Goal: Task Accomplishment & Management: Use online tool/utility

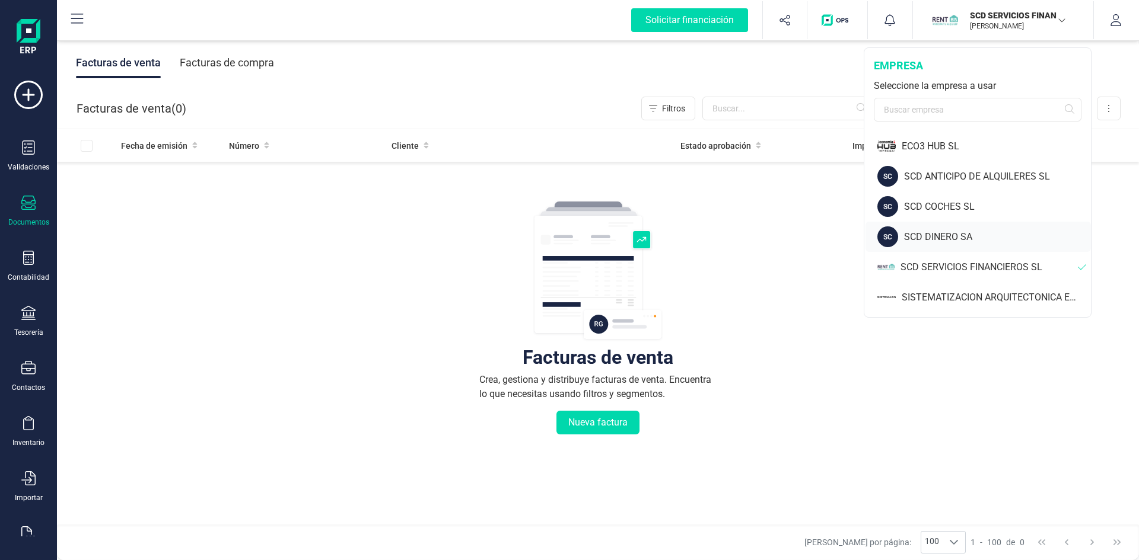
click at [930, 235] on div "SCD DINERO SA" at bounding box center [997, 237] width 187 height 14
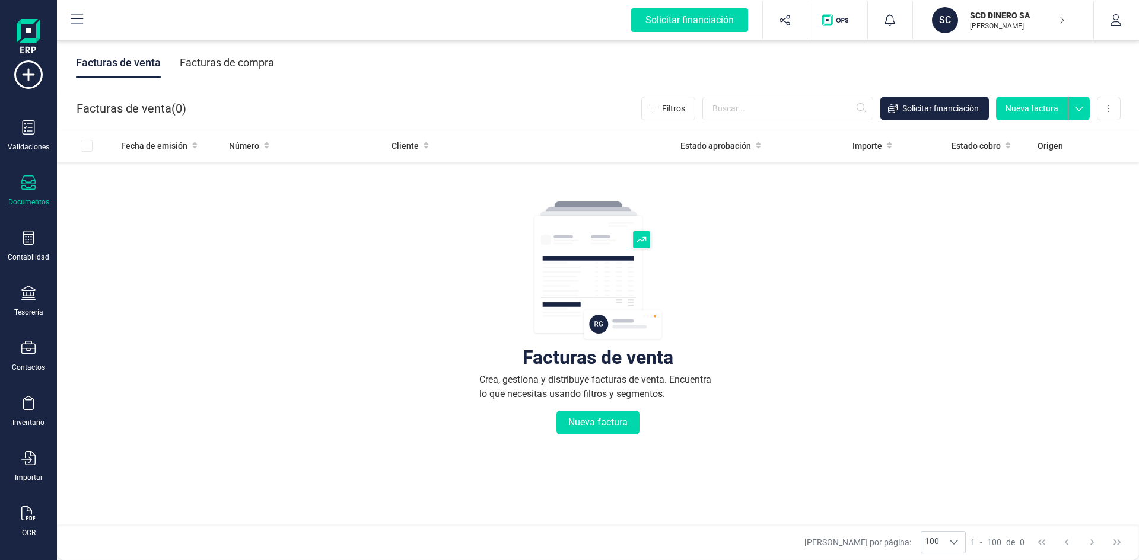
scroll to position [31, 0]
click at [20, 509] on div "OCR" at bounding box center [28, 511] width 47 height 31
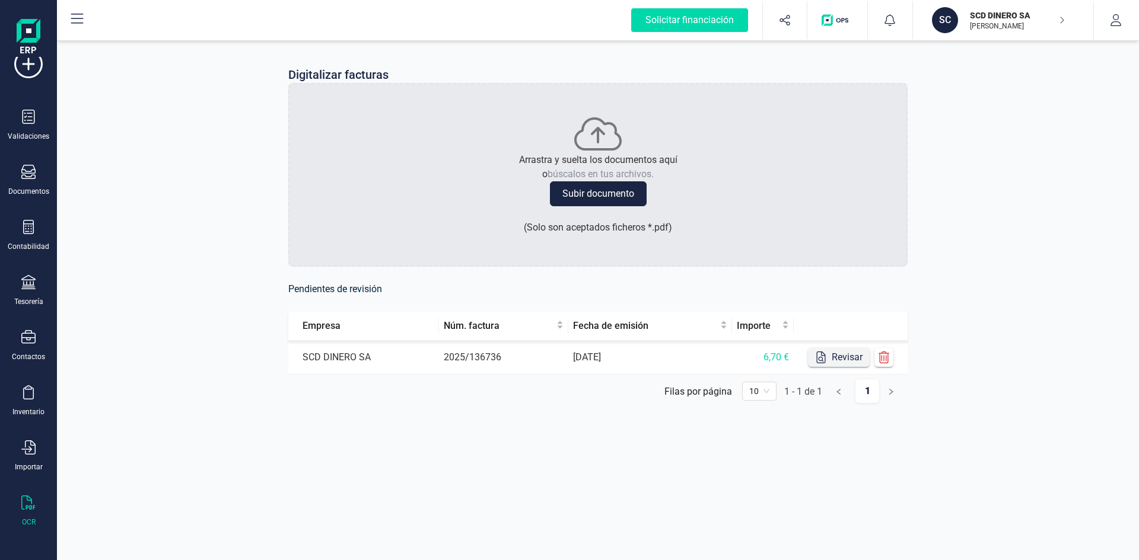
click at [837, 356] on button "Revisar" at bounding box center [839, 357] width 62 height 19
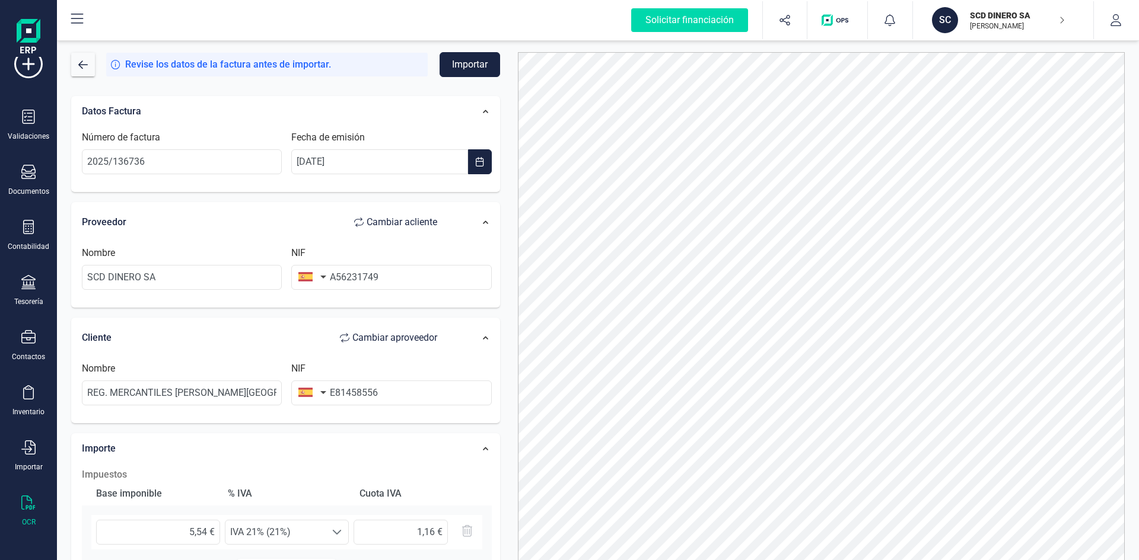
click at [413, 218] on span "Cambiar a cliente" at bounding box center [401, 222] width 71 height 14
type input "REG. MERCANTILES [PERSON_NAME][GEOGRAPHIC_DATA]"
type input "E81458556"
type input "SCD DINERO SA"
type input "A56231749"
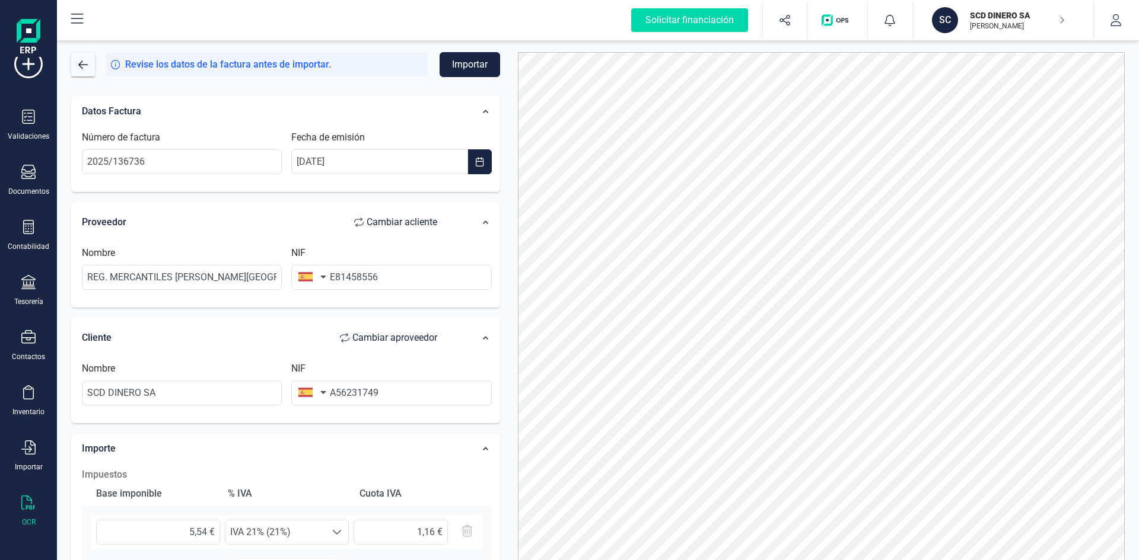
click at [470, 60] on button "Importar" at bounding box center [469, 64] width 60 height 25
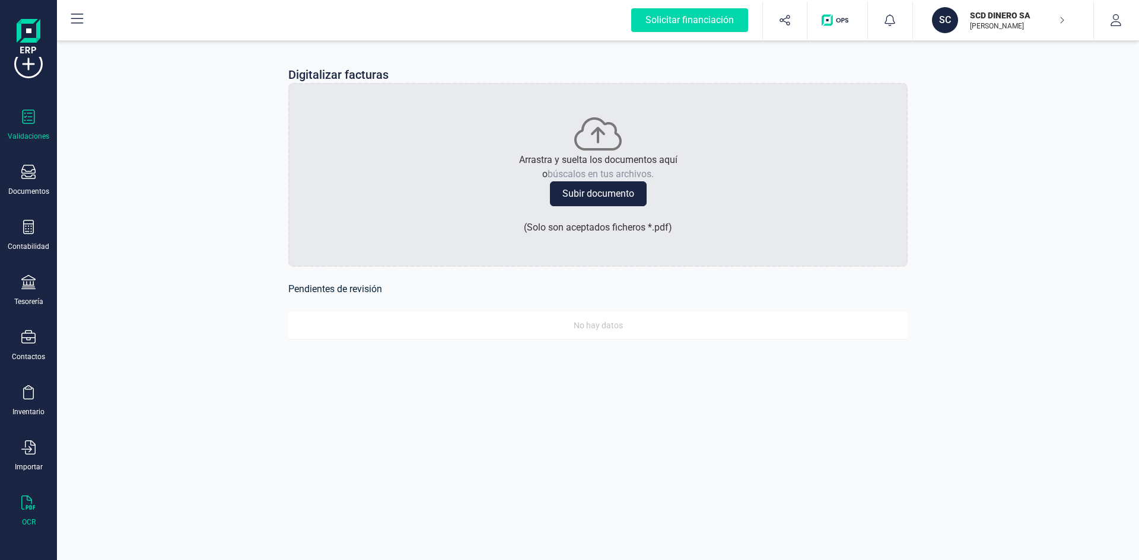
click at [28, 126] on div at bounding box center [28, 118] width 14 height 17
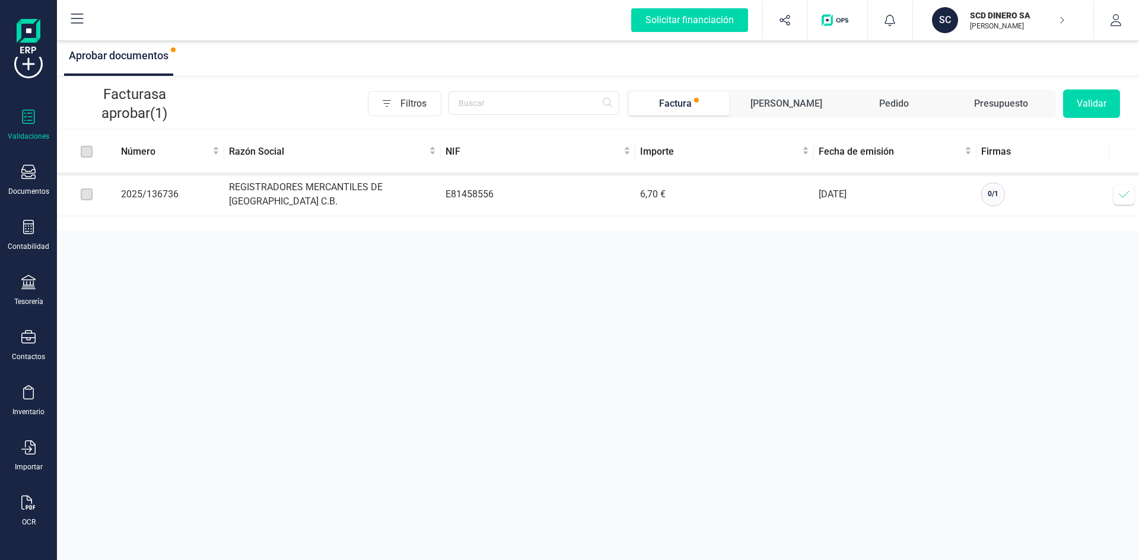
click at [990, 17] on p "SCD DINERO SA" at bounding box center [1017, 15] width 95 height 12
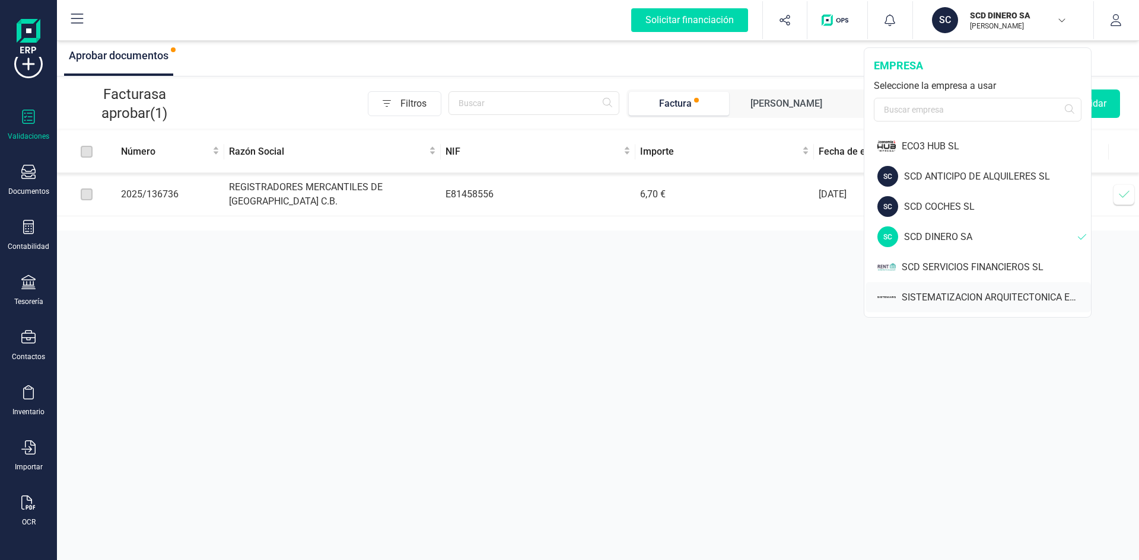
click at [929, 294] on div "SISTEMATIZACION ARQUITECTONICA EN REFORMAS SL" at bounding box center [995, 298] width 189 height 14
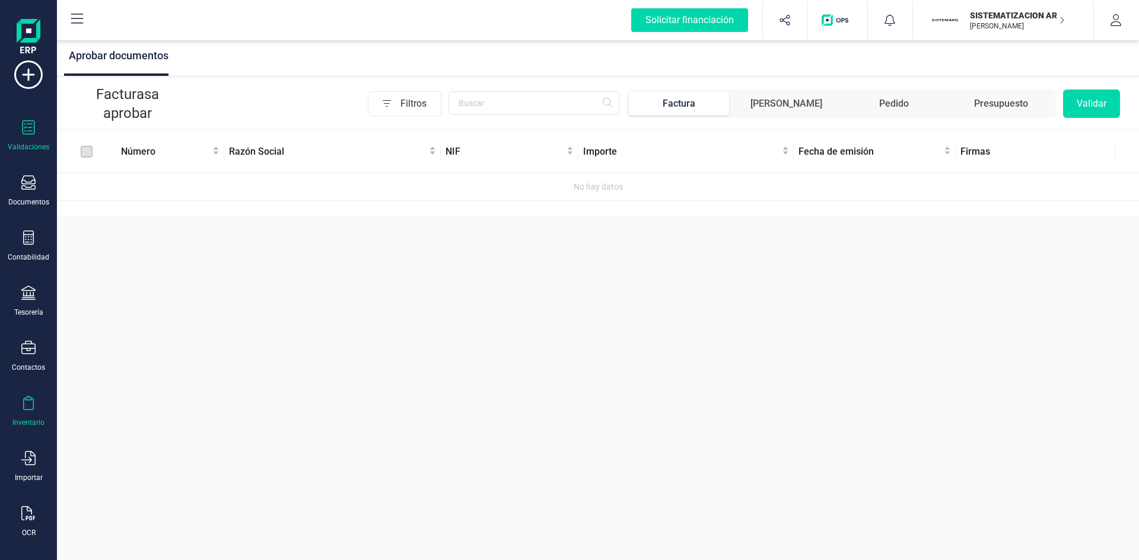
scroll to position [31, 0]
click at [30, 509] on icon at bounding box center [28, 503] width 14 height 14
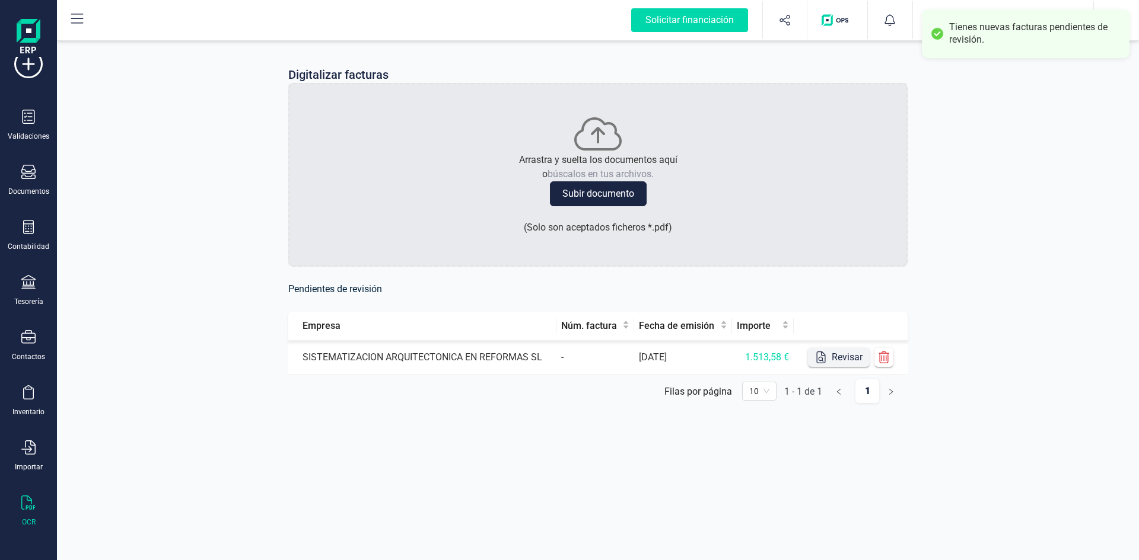
click at [829, 358] on button "Revisar" at bounding box center [839, 357] width 62 height 19
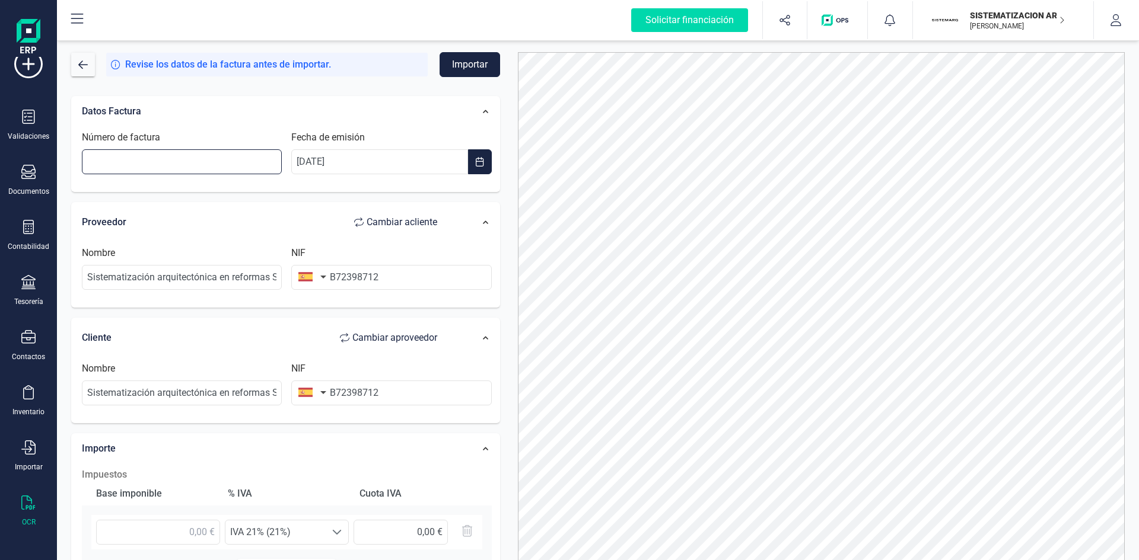
drag, startPoint x: 224, startPoint y: 158, endPoint x: 250, endPoint y: 159, distance: 26.7
click at [224, 158] on input "Número de factura" at bounding box center [182, 161] width 200 height 25
click at [150, 152] on input "637562675" at bounding box center [182, 161] width 200 height 25
type input "637562675"
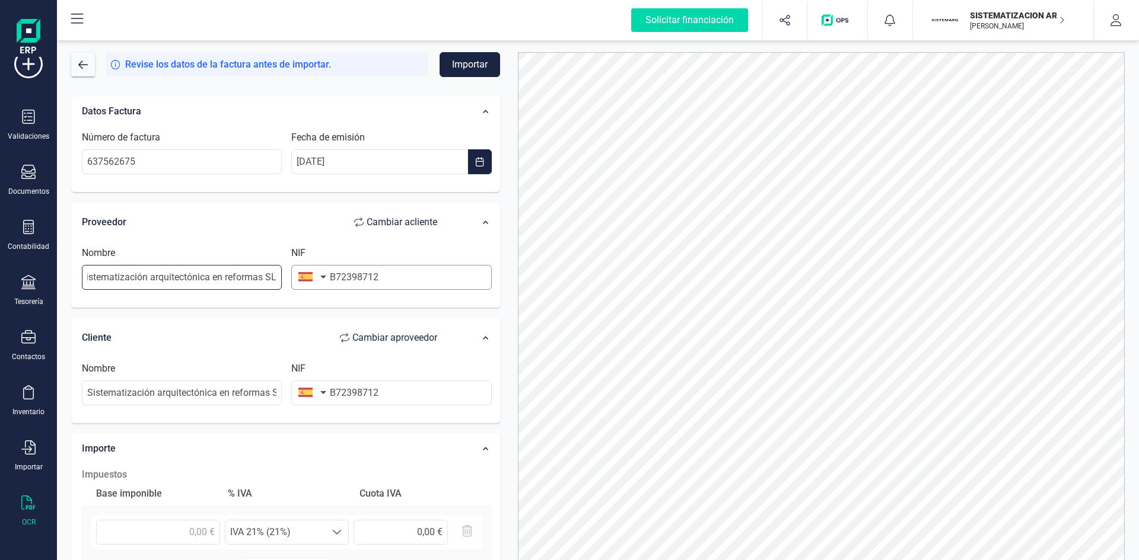
drag, startPoint x: 85, startPoint y: 275, endPoint x: 359, endPoint y: 270, distance: 274.0
click at [359, 270] on div "Nombre Sistematización arquitectónica en reformas SL NIF B72398712" at bounding box center [286, 272] width 419 height 53
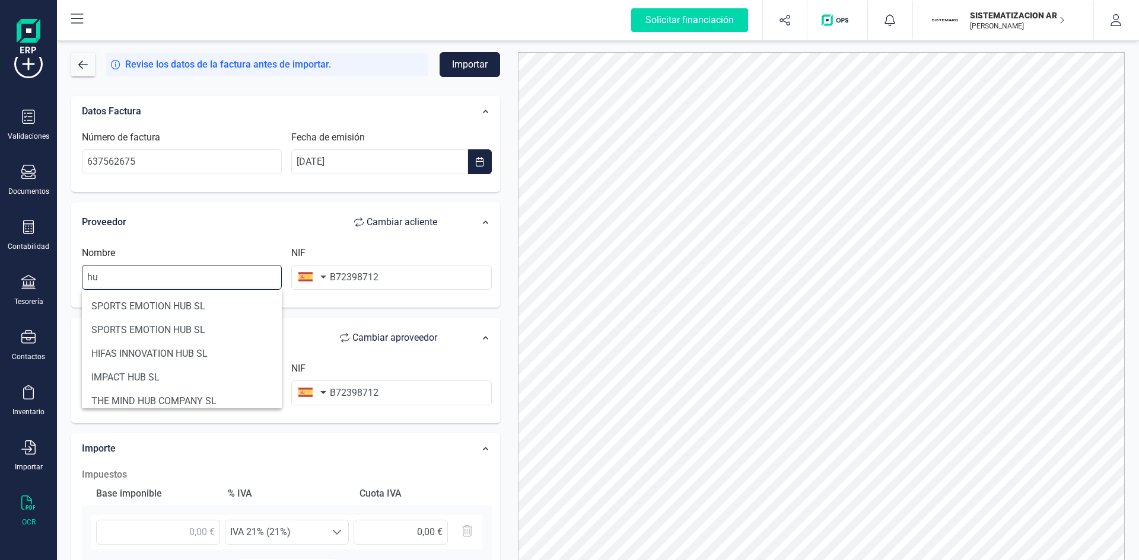
type input "h"
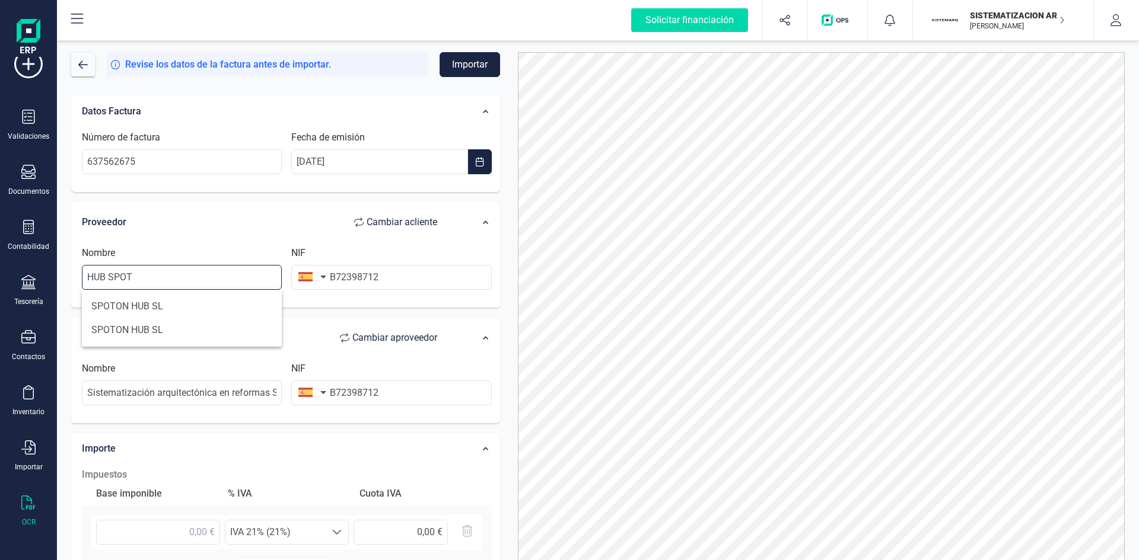
click at [110, 276] on input "HUB SPOT" at bounding box center [182, 277] width 200 height 25
click at [135, 275] on input "HUBSPOT" at bounding box center [182, 277] width 200 height 25
click at [135, 307] on li "HUBSPOT [GEOGRAPHIC_DATA] SL" at bounding box center [182, 307] width 200 height 24
type input "HUBSPOT [GEOGRAPHIC_DATA] SL"
type input "B10549863"
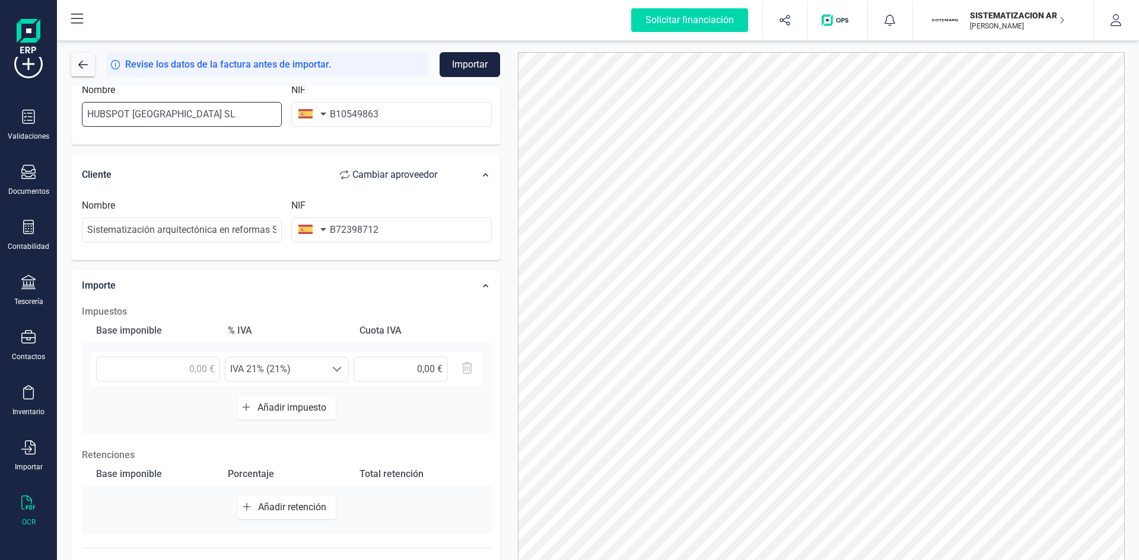
scroll to position [178, 0]
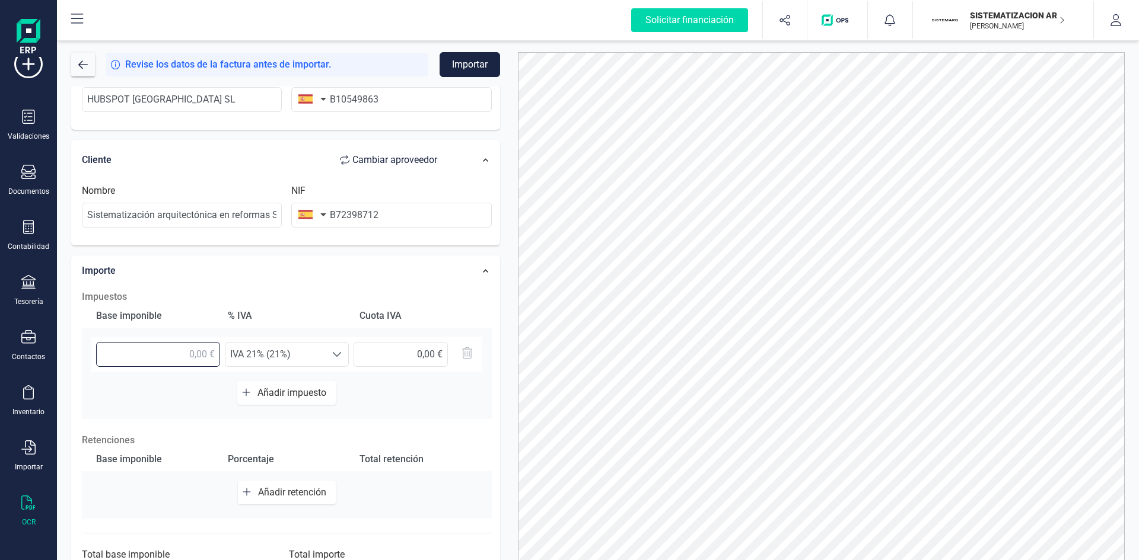
click at [179, 355] on input "text" at bounding box center [158, 354] width 124 height 25
type input "1.250,89 €"
click at [162, 353] on input "1.250,89 €" at bounding box center [158, 354] width 124 height 25
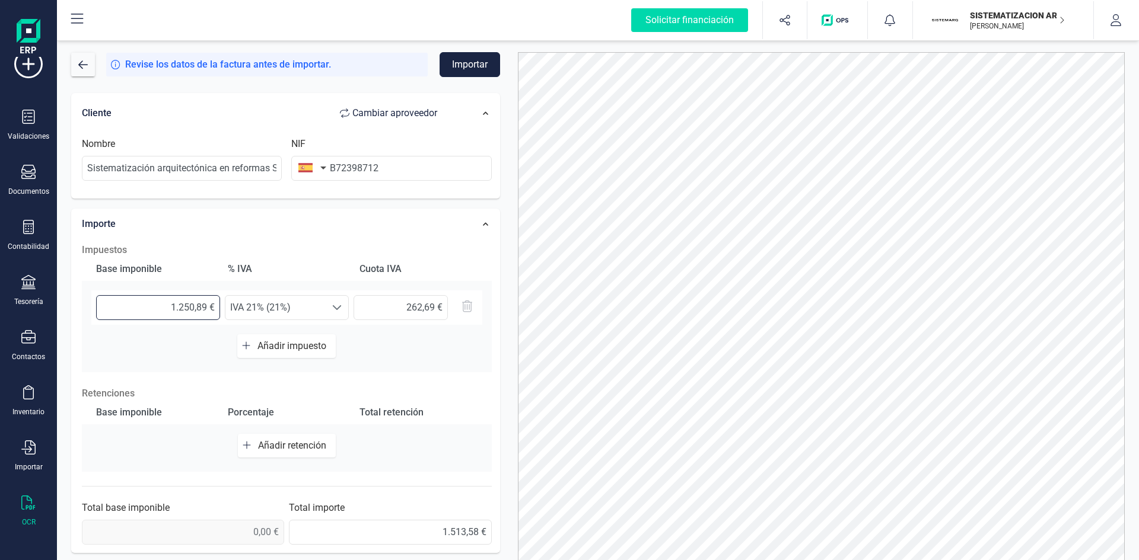
scroll to position [165, 0]
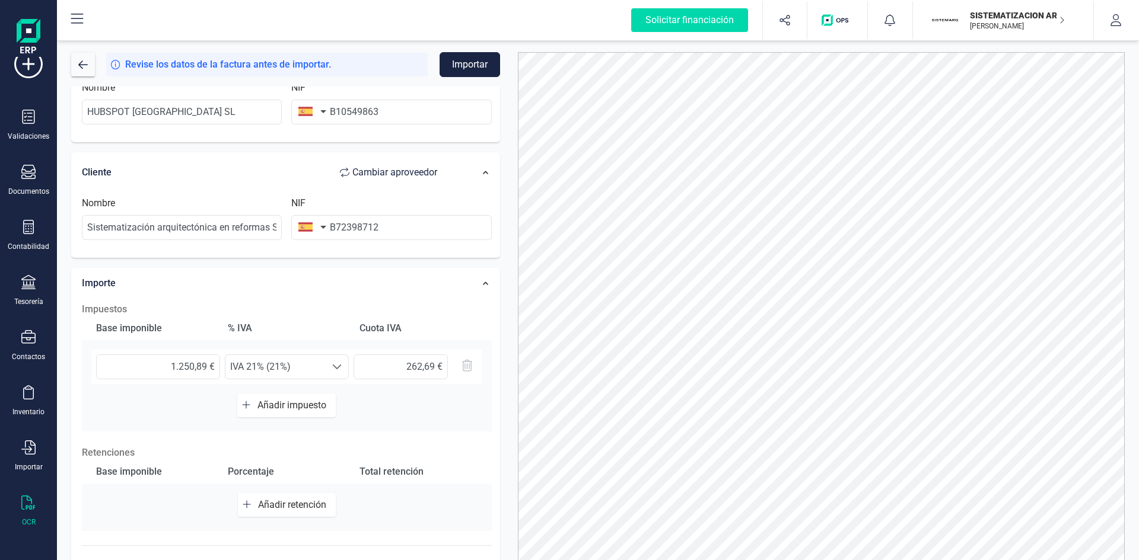
click at [427, 406] on div "Base imponible % [PERSON_NAME] [PERSON_NAME] 1.250,89 € Seleccione un % IVA 21%…" at bounding box center [287, 374] width 410 height 115
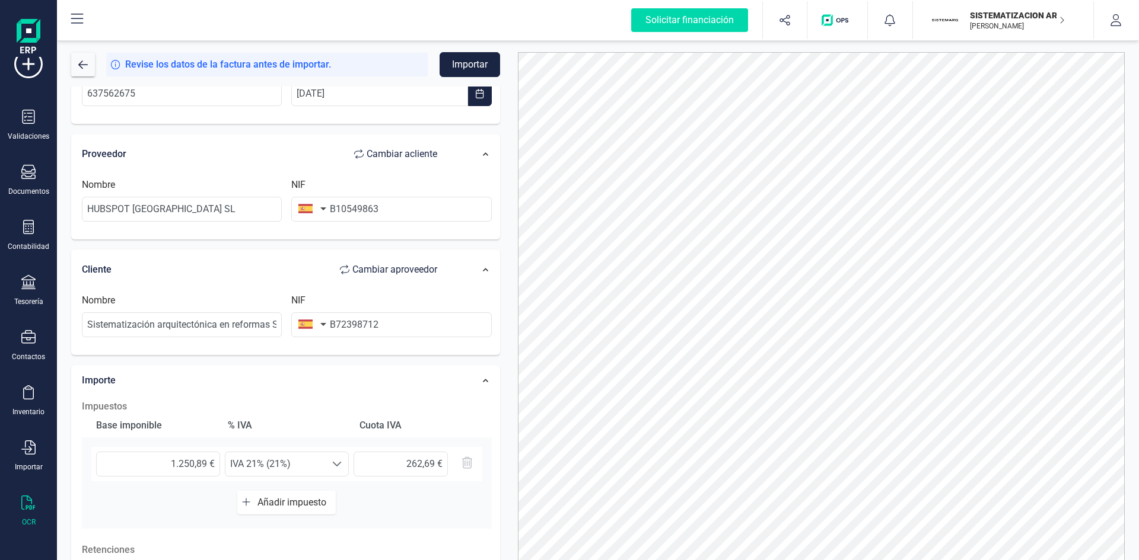
scroll to position [0, 0]
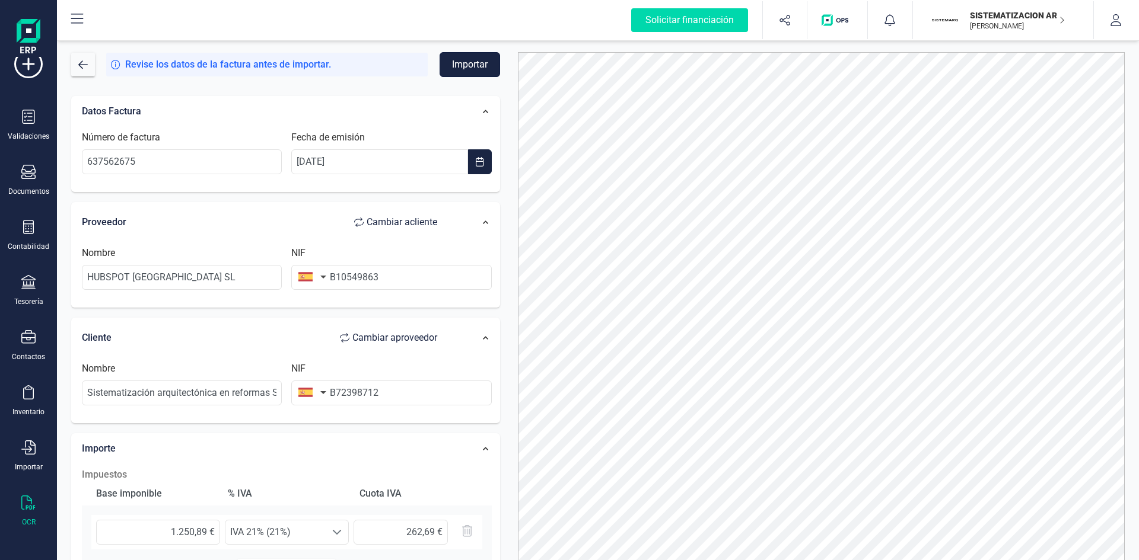
click at [457, 63] on button "Importar" at bounding box center [469, 64] width 60 height 25
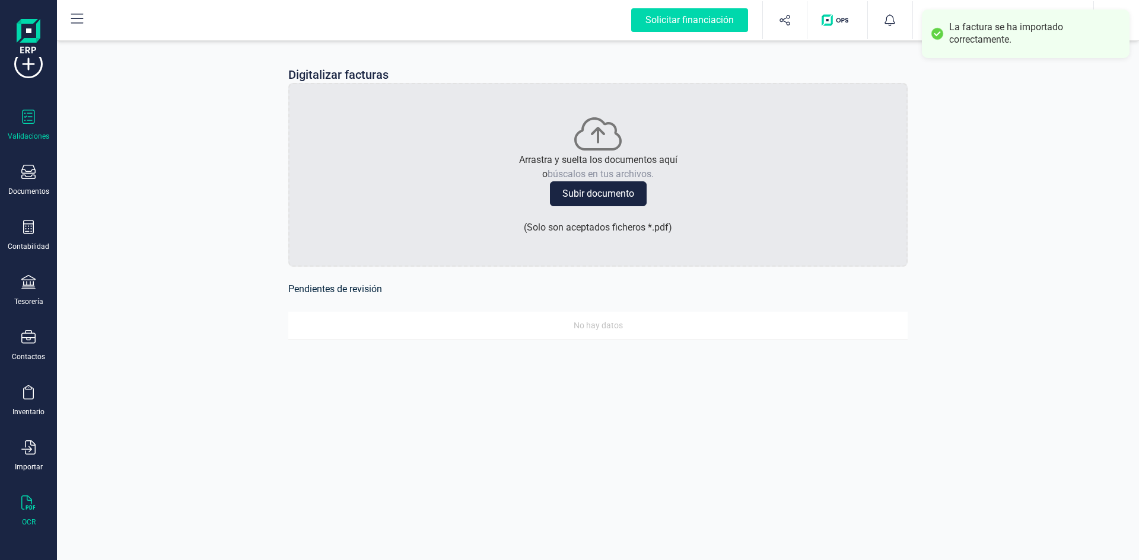
click at [20, 116] on div "Validaciones" at bounding box center [28, 125] width 47 height 31
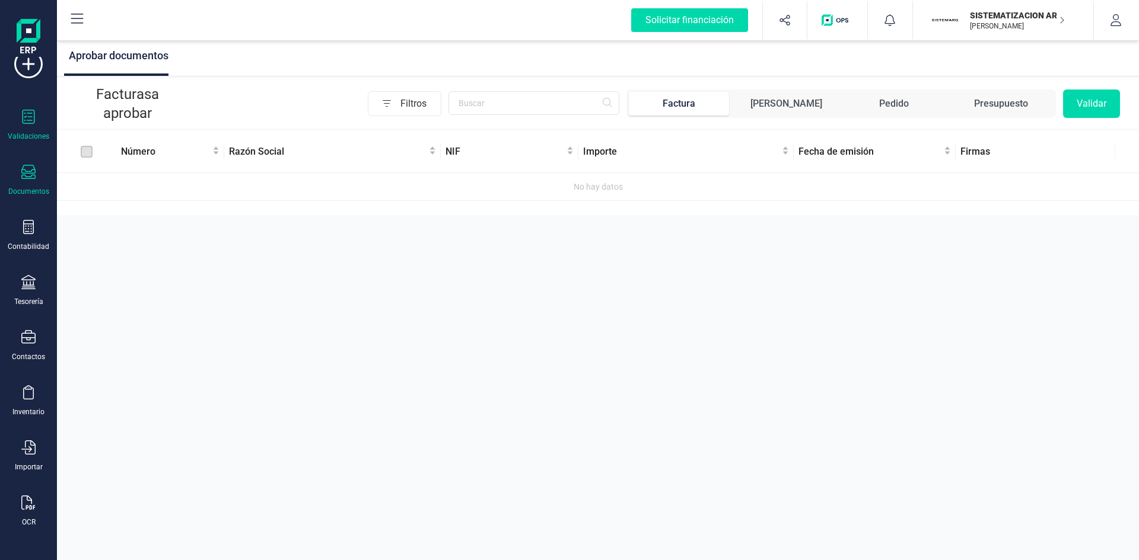
click at [24, 186] on div "Documentos" at bounding box center [28, 180] width 47 height 31
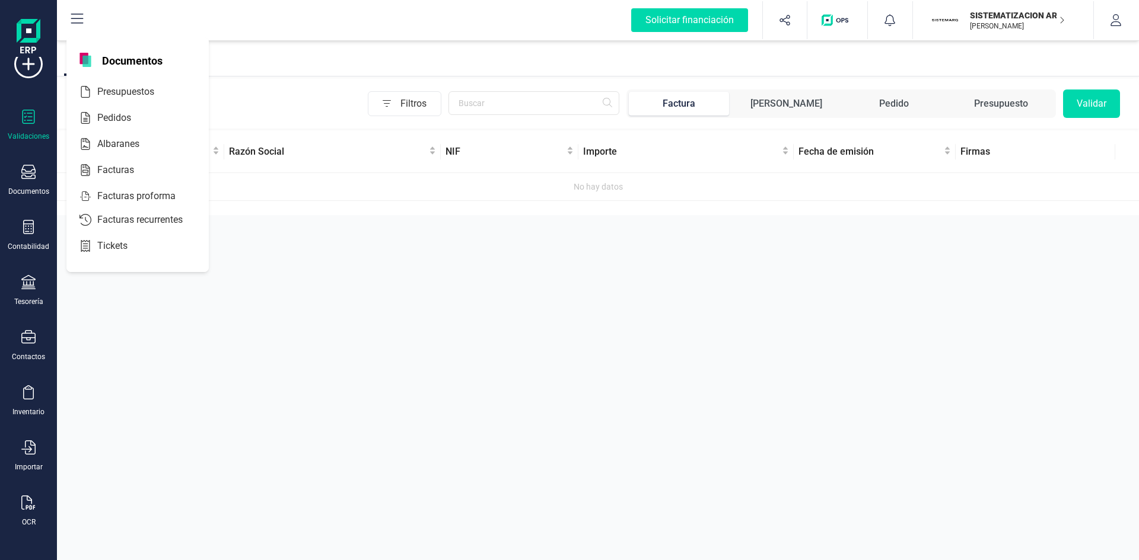
click at [25, 113] on icon at bounding box center [28, 117] width 14 height 14
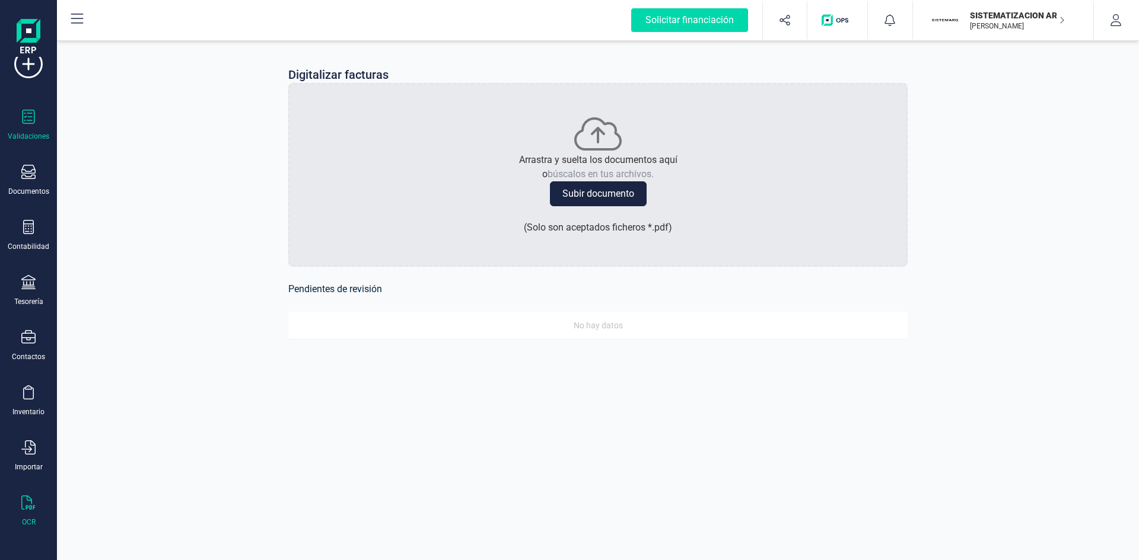
click at [25, 114] on icon at bounding box center [28, 117] width 14 height 14
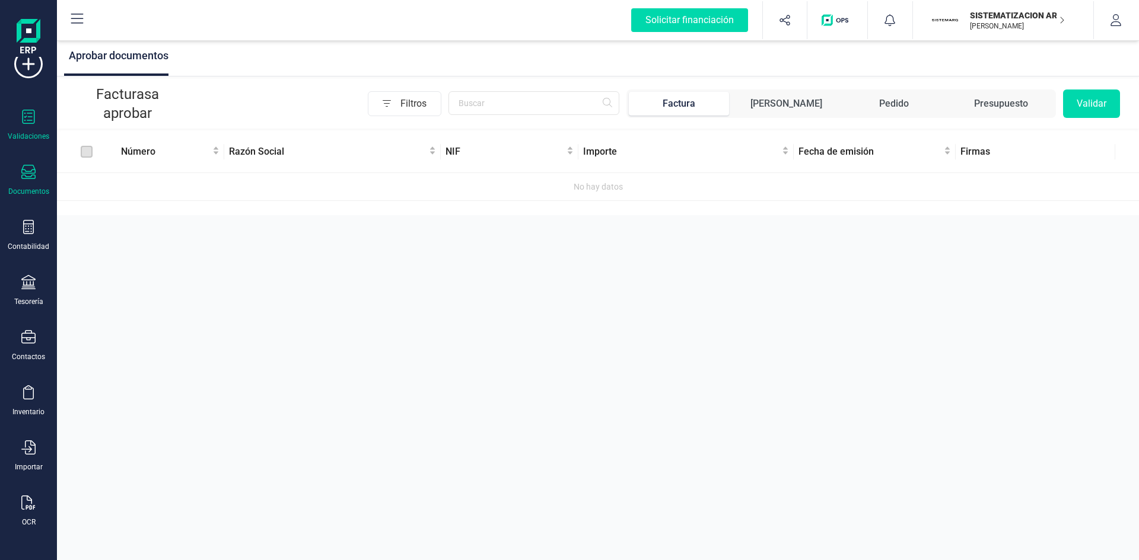
click at [28, 179] on icon at bounding box center [28, 172] width 14 height 14
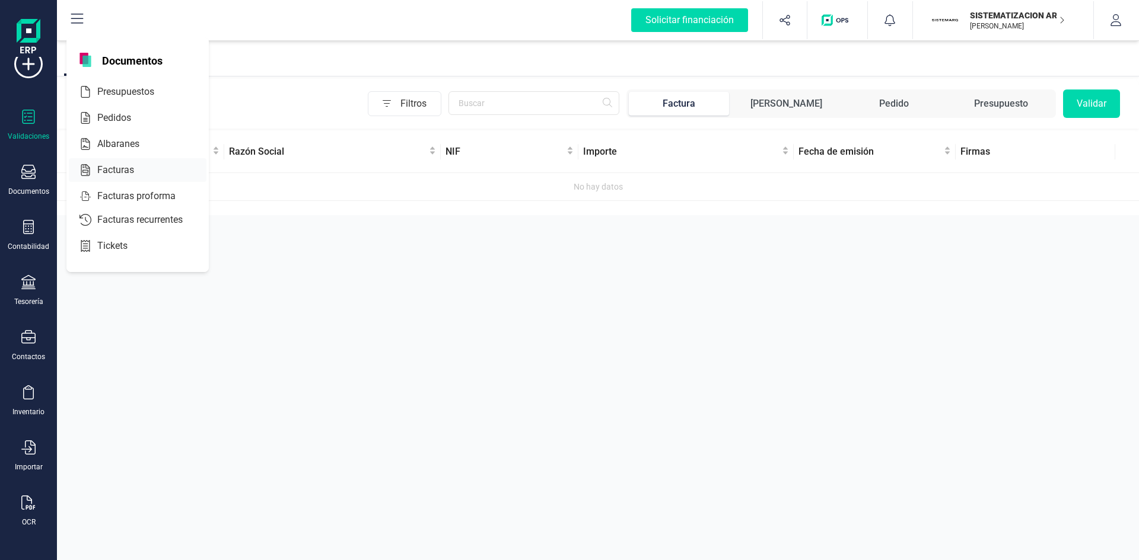
click at [129, 167] on span "Facturas" at bounding box center [124, 170] width 63 height 14
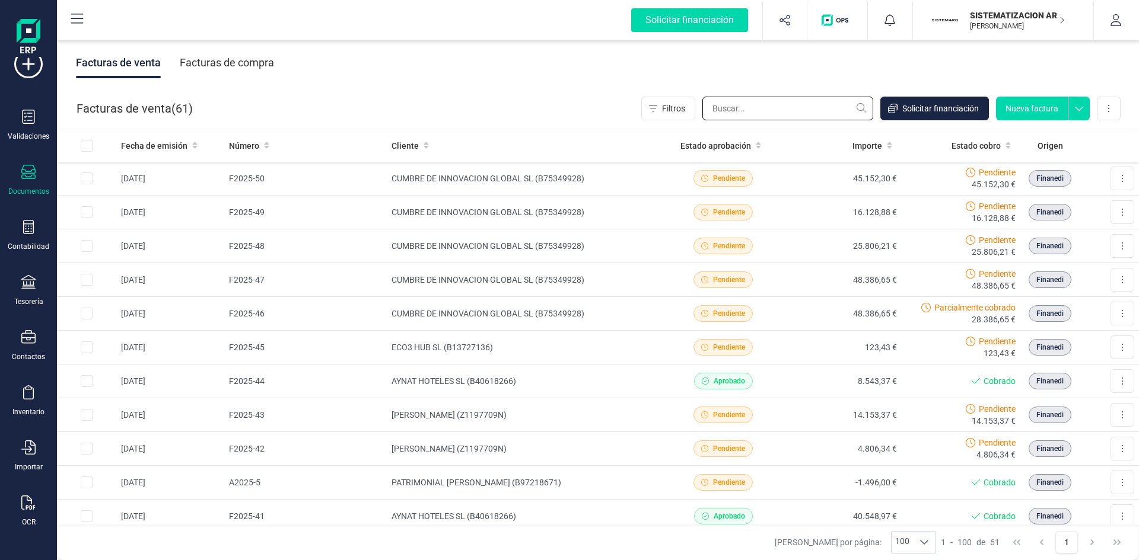
click at [719, 109] on input "text" at bounding box center [787, 109] width 171 height 24
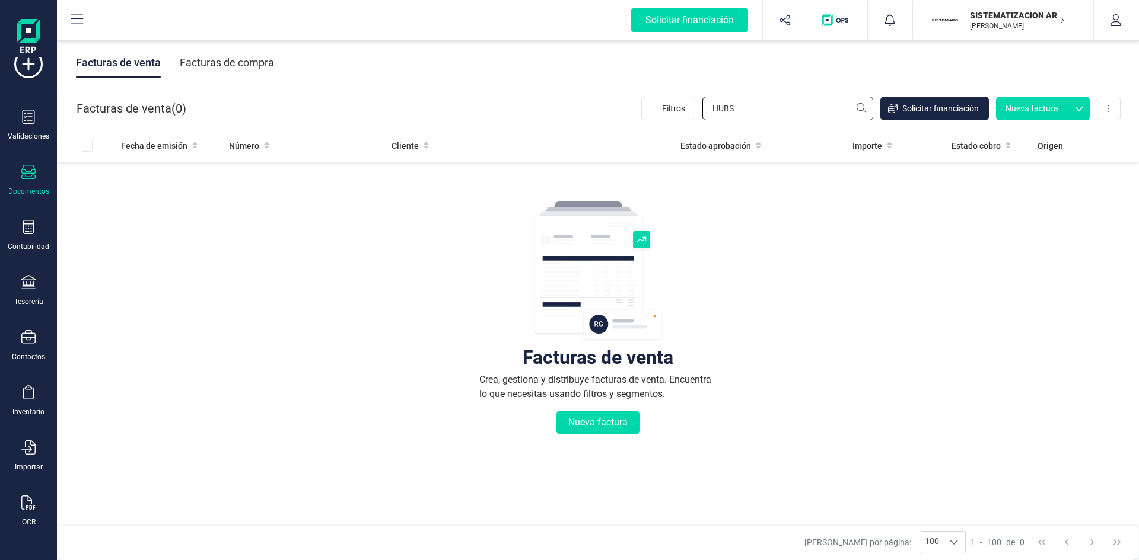
type input "HUBS"
click at [246, 61] on div "Facturas de compra" at bounding box center [227, 62] width 94 height 31
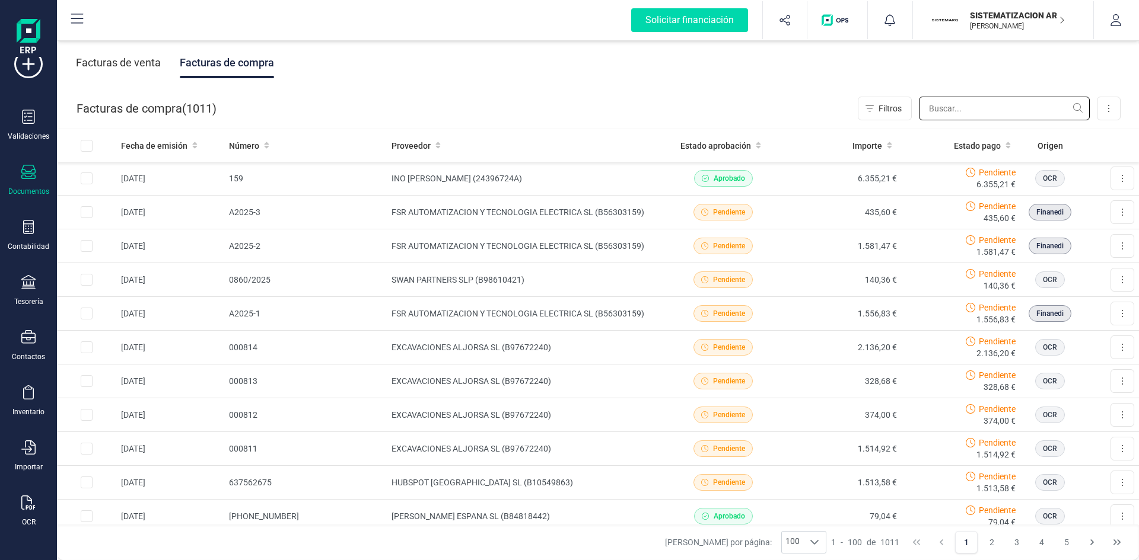
click at [948, 106] on input "text" at bounding box center [1004, 109] width 171 height 24
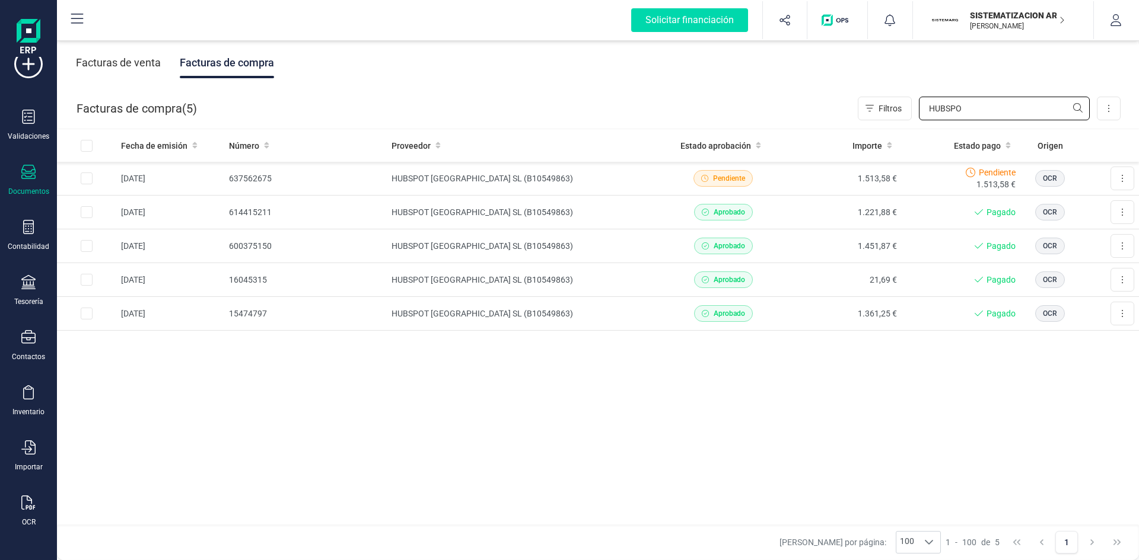
type input "HUBSPO"
click at [1012, 23] on p "[PERSON_NAME]" at bounding box center [1017, 25] width 95 height 9
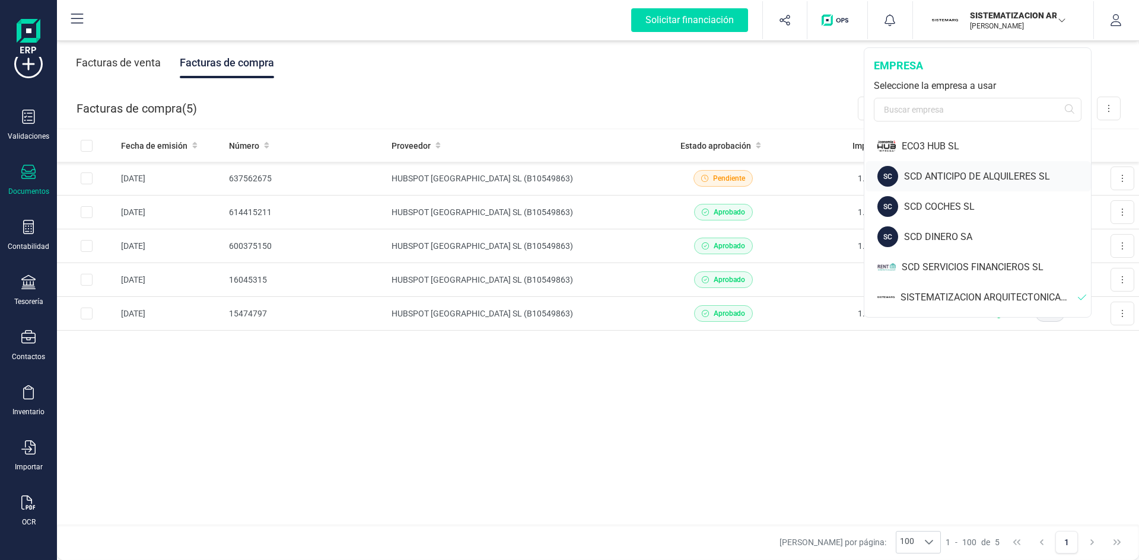
click at [963, 176] on div "SCD ANTICIPO DE ALQUILERES SL" at bounding box center [997, 177] width 187 height 14
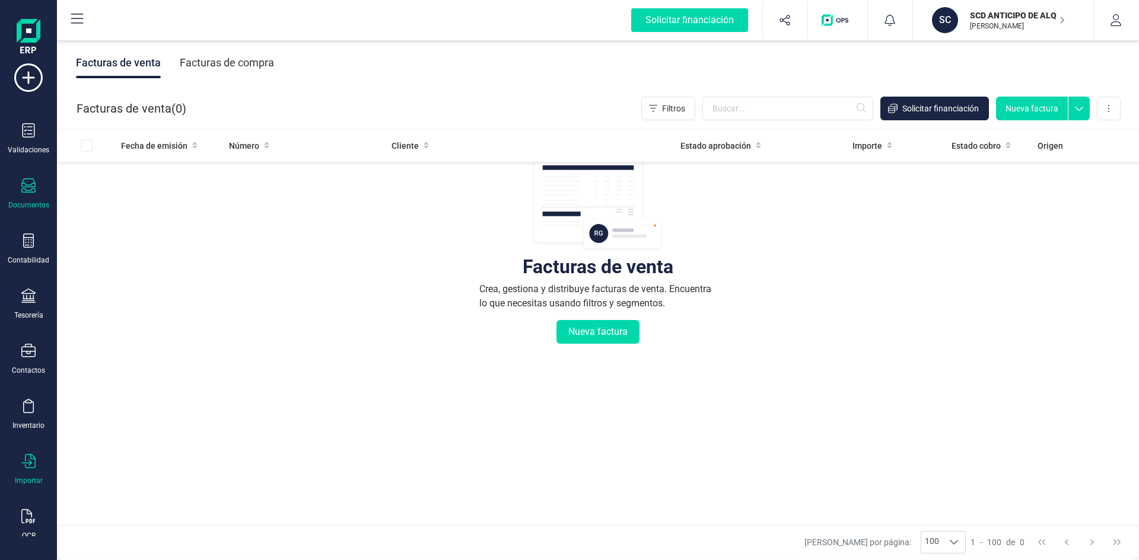
scroll to position [31, 0]
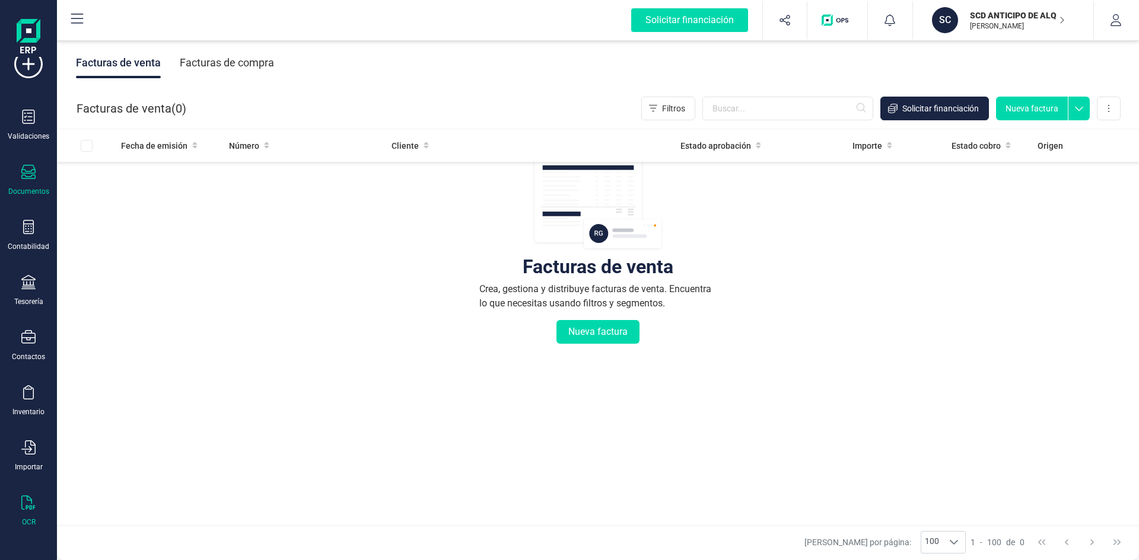
click at [27, 501] on icon at bounding box center [28, 503] width 14 height 14
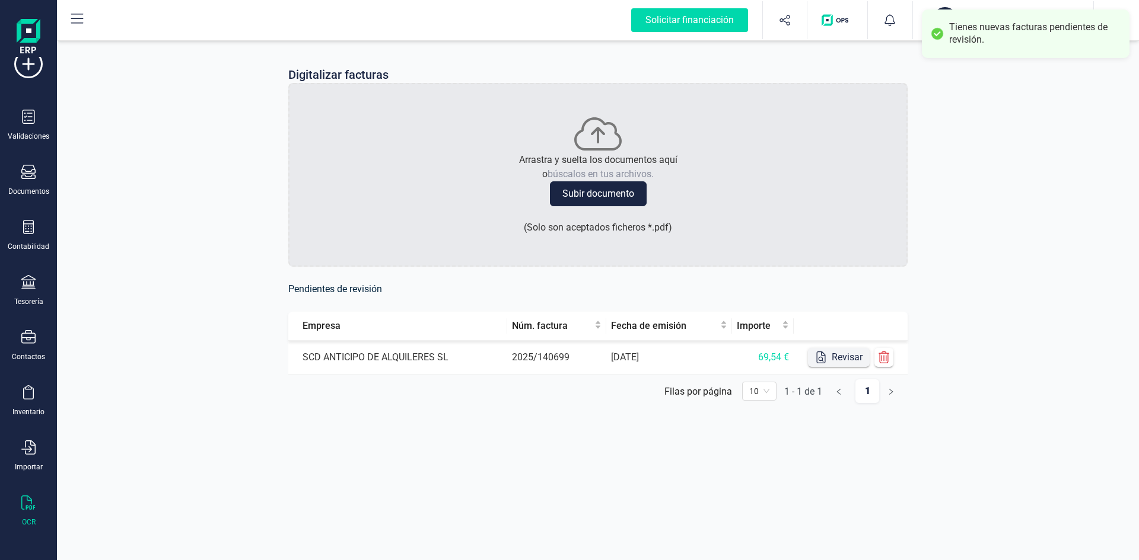
click at [849, 354] on button "Revisar" at bounding box center [839, 357] width 62 height 19
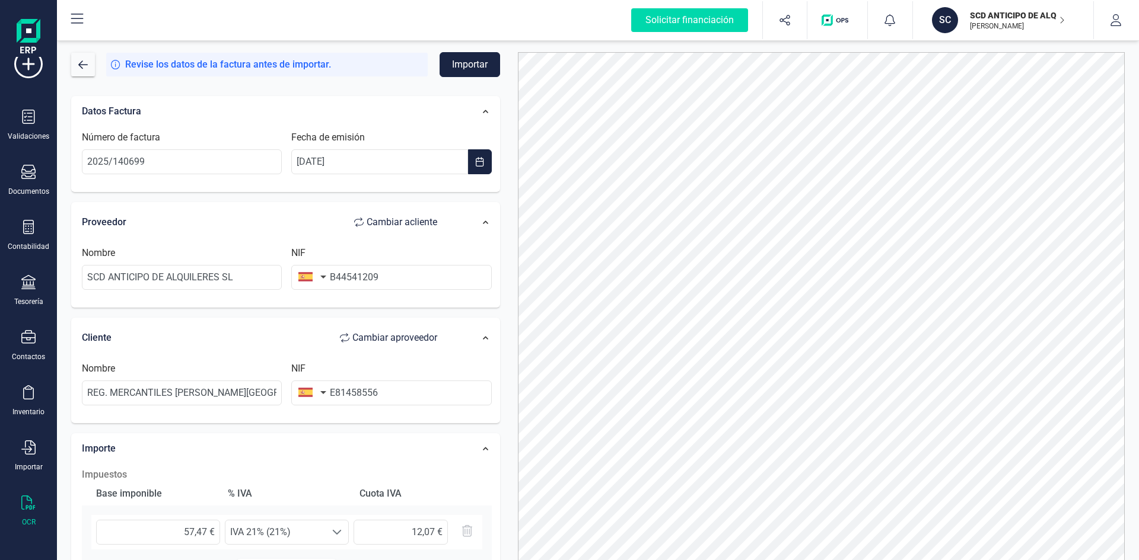
click at [395, 219] on span "Cambiar a cliente" at bounding box center [401, 222] width 71 height 14
type input "REG. MERCANTILES [PERSON_NAME][GEOGRAPHIC_DATA]"
type input "E81458556"
type input "SCD ANTICIPO DE ALQUILERES SL"
type input "B44541209"
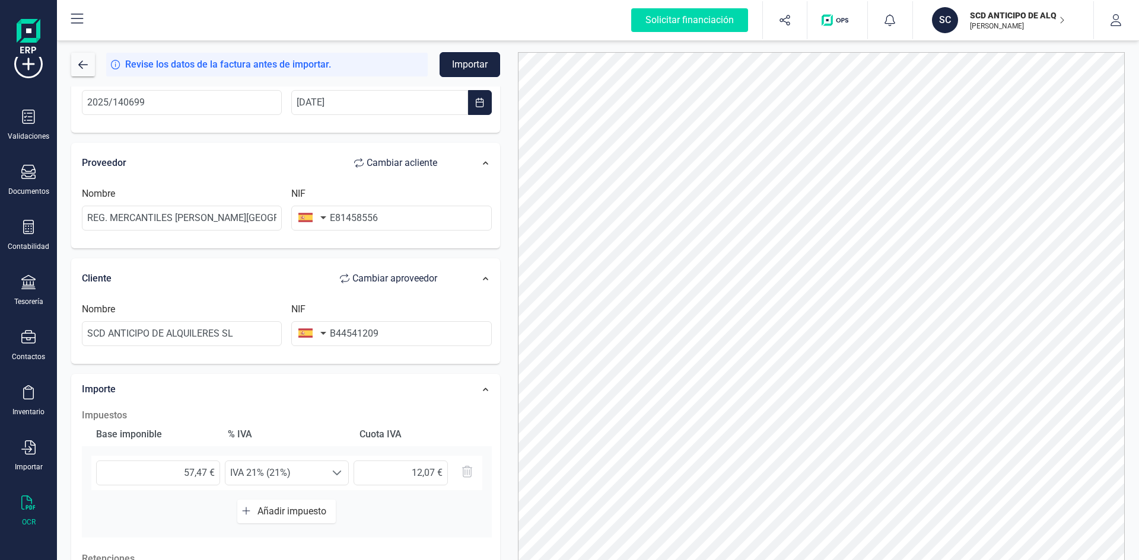
click at [473, 63] on button "Importar" at bounding box center [469, 64] width 60 height 25
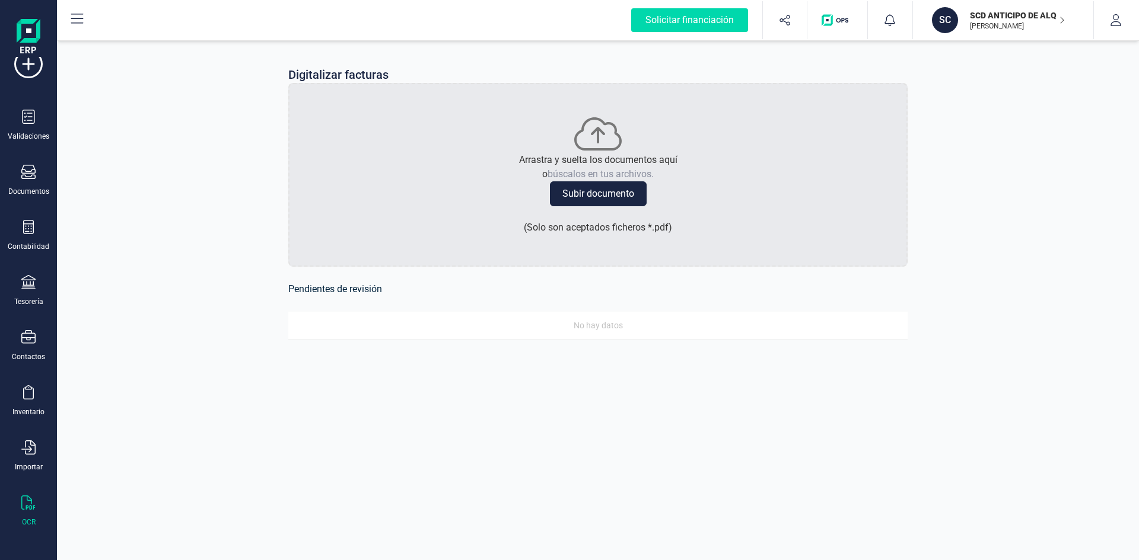
click at [995, 8] on div "SCD ANTICIPO DE ALQUILERES SL [PERSON_NAME]" at bounding box center [1010, 20] width 91 height 26
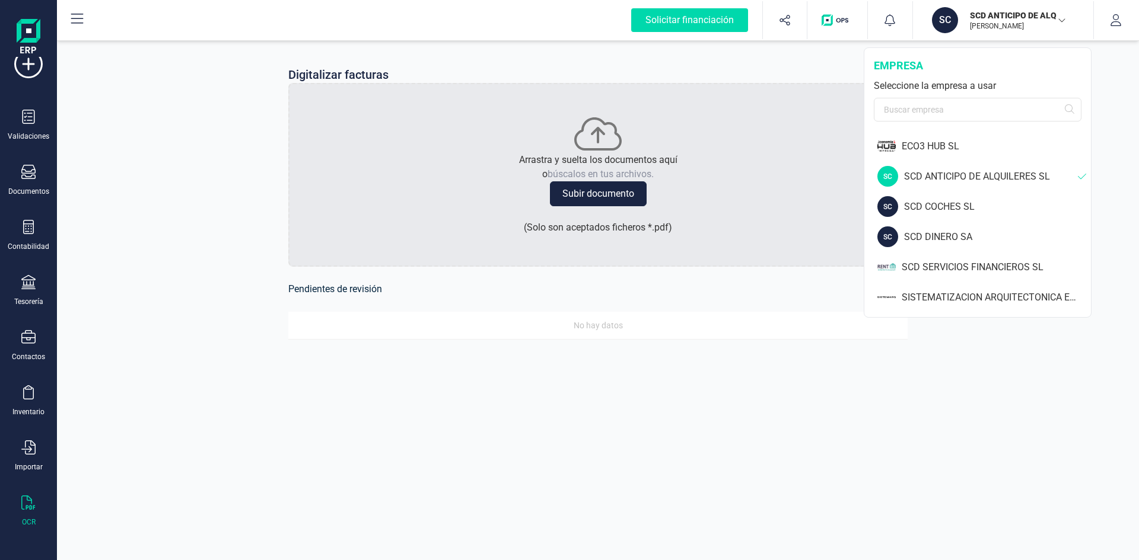
click at [986, 12] on p "SCD ANTICIPO DE ALQUILERES SL" at bounding box center [1017, 15] width 95 height 12
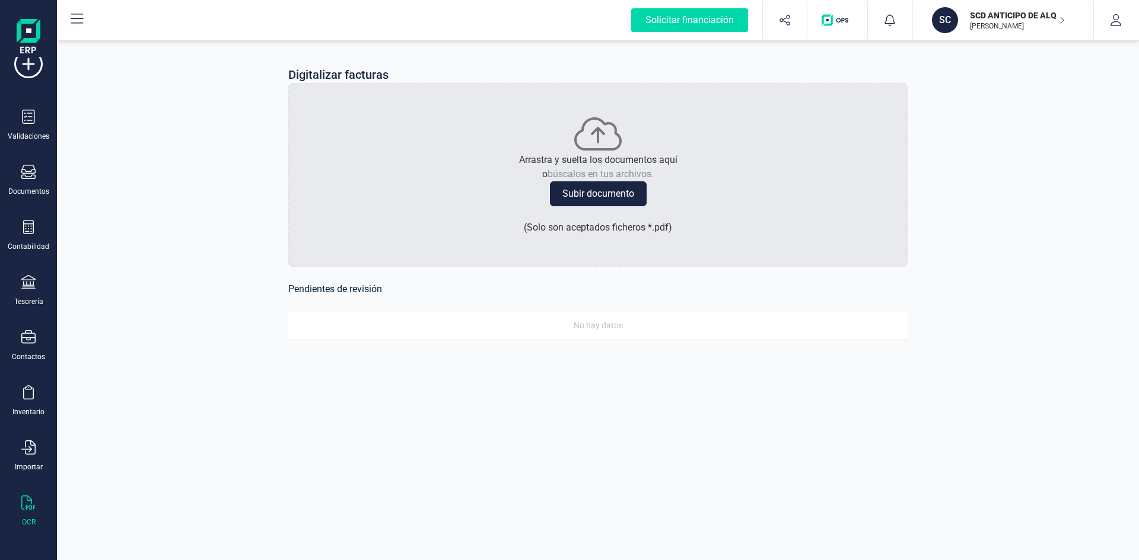
click at [995, 14] on p "SCD ANTICIPO DE ALQUILERES SL" at bounding box center [1017, 15] width 95 height 12
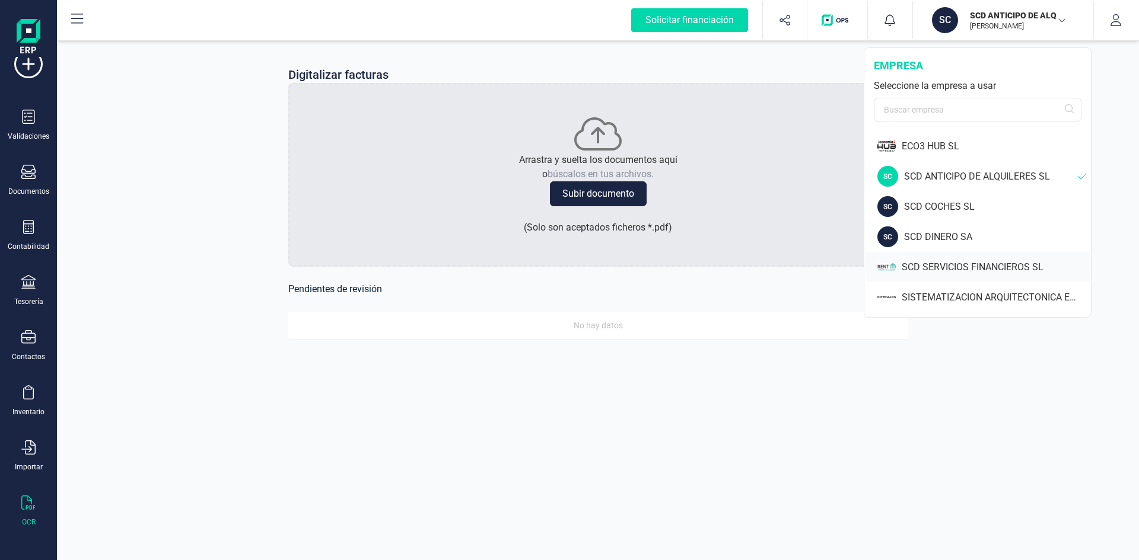
click at [927, 265] on div "SCD SERVICIOS FINANCIEROS SL" at bounding box center [995, 267] width 189 height 14
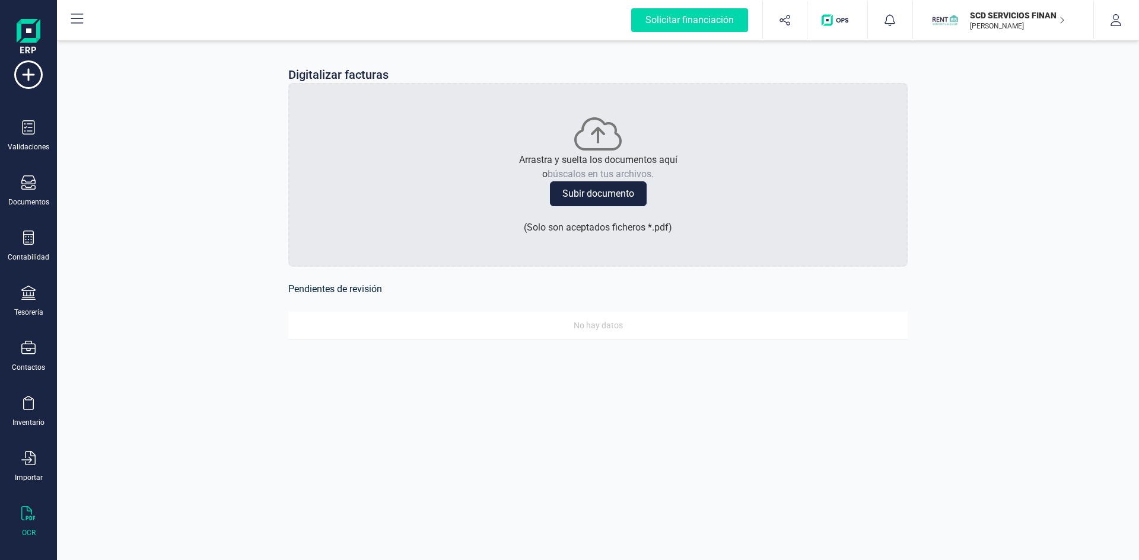
scroll to position [31, 0]
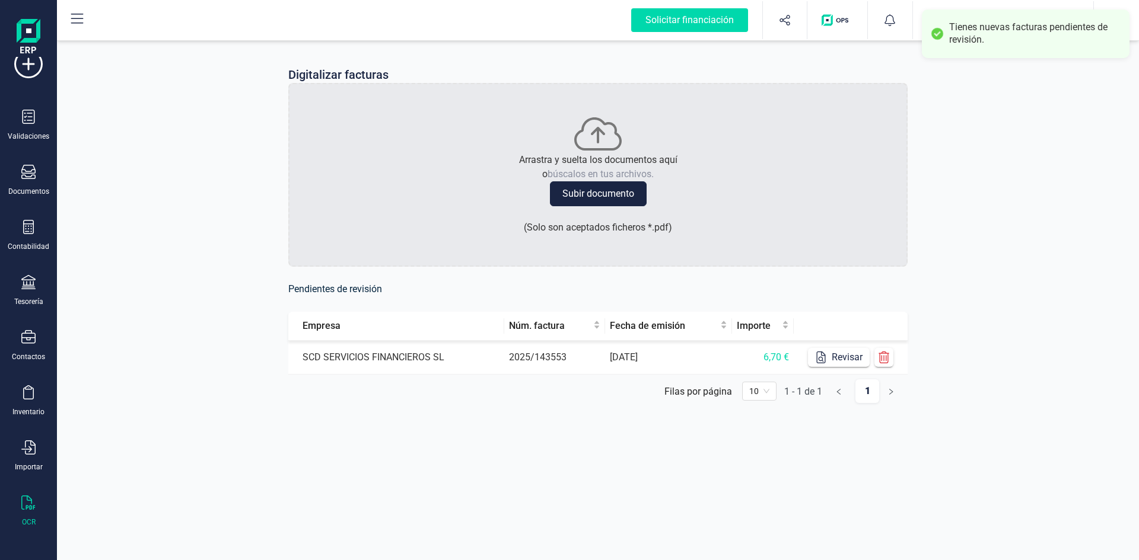
click at [387, 356] on td "SCD SERVICIOS FINANCIEROS SL" at bounding box center [396, 358] width 216 height 34
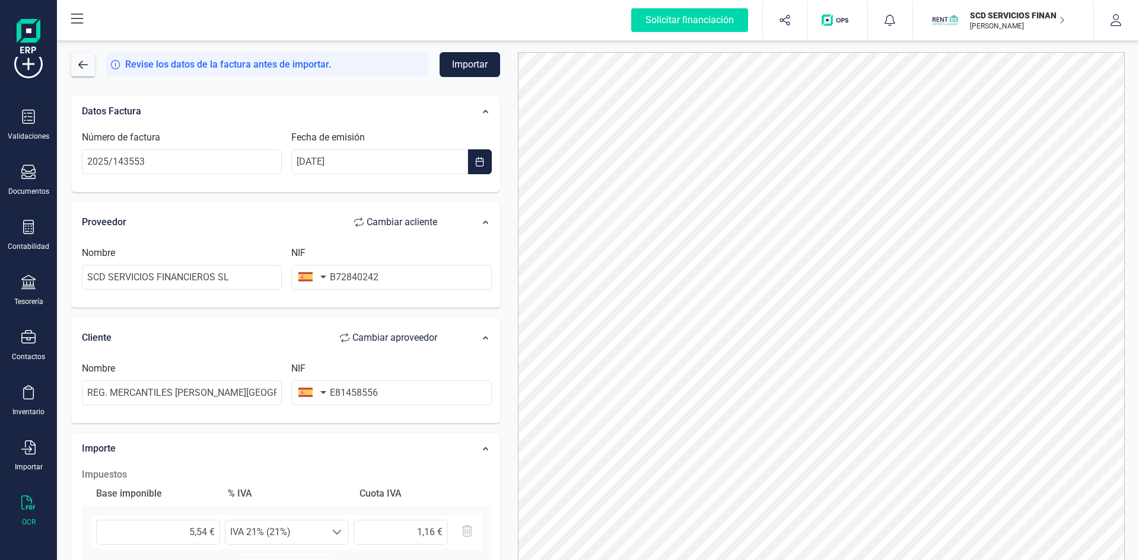
click at [380, 222] on span "Cambiar a cliente" at bounding box center [401, 222] width 71 height 14
type input "REG. MERCANTILES [PERSON_NAME][GEOGRAPHIC_DATA]"
type input "E81458556"
type input "SCD SERVICIOS FINANCIEROS SL"
type input "B72840242"
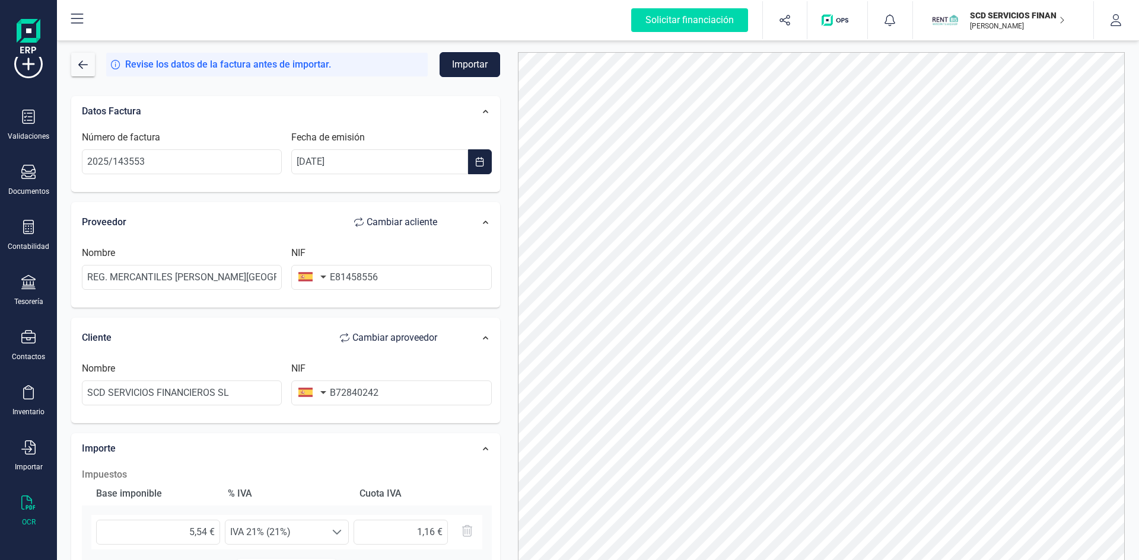
click at [452, 66] on button "Importar" at bounding box center [469, 64] width 60 height 25
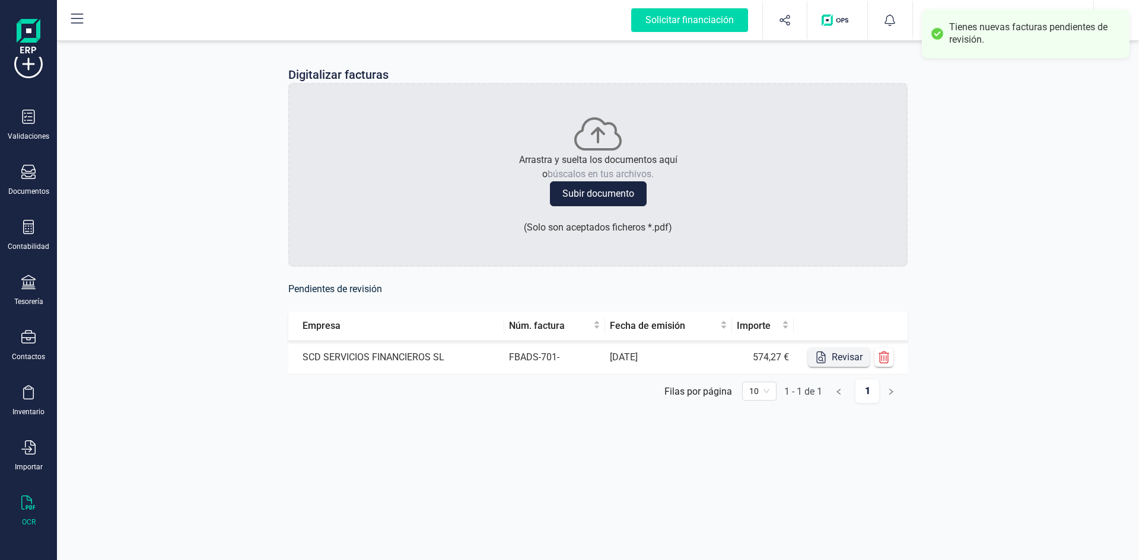
click at [831, 350] on button "Revisar" at bounding box center [839, 357] width 62 height 19
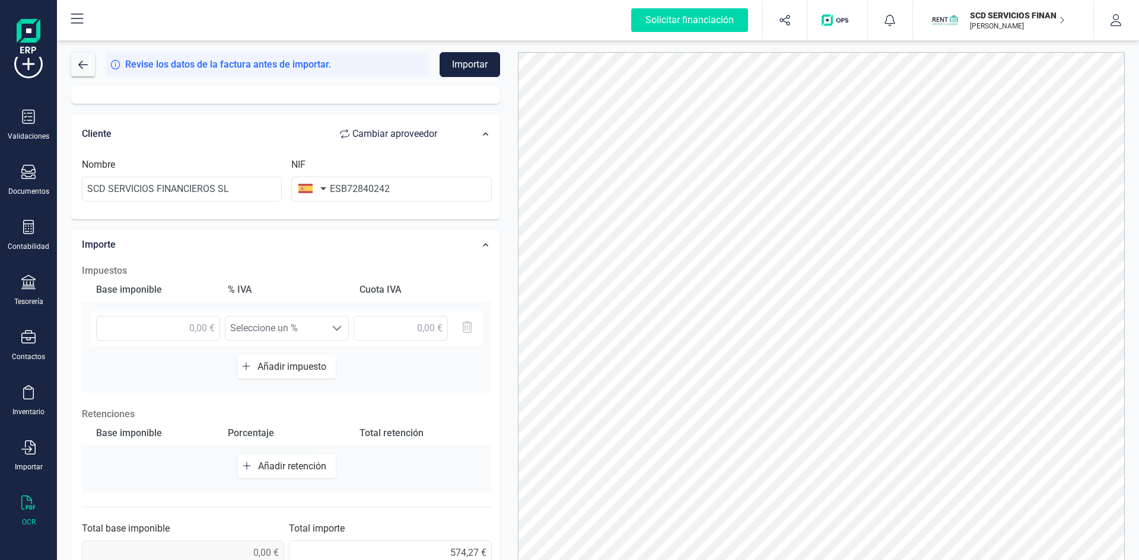
scroll to position [225, 0]
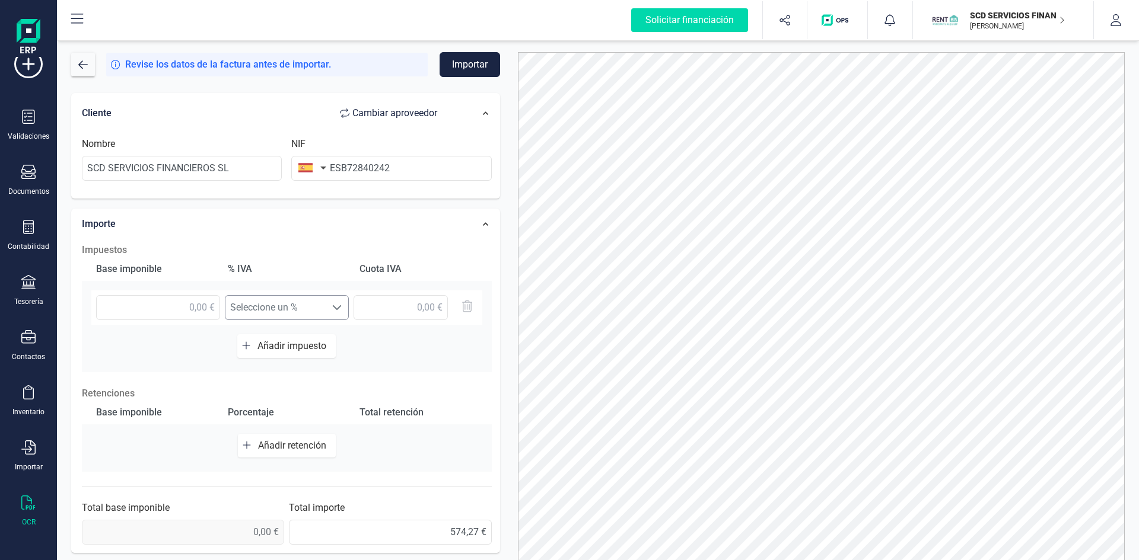
click at [273, 303] on span "Seleccione un %" at bounding box center [275, 308] width 100 height 24
click at [275, 300] on span "Seleccione un %" at bounding box center [275, 308] width 100 height 24
click at [194, 306] on input "text" at bounding box center [158, 307] width 124 height 25
type input "574,27 €"
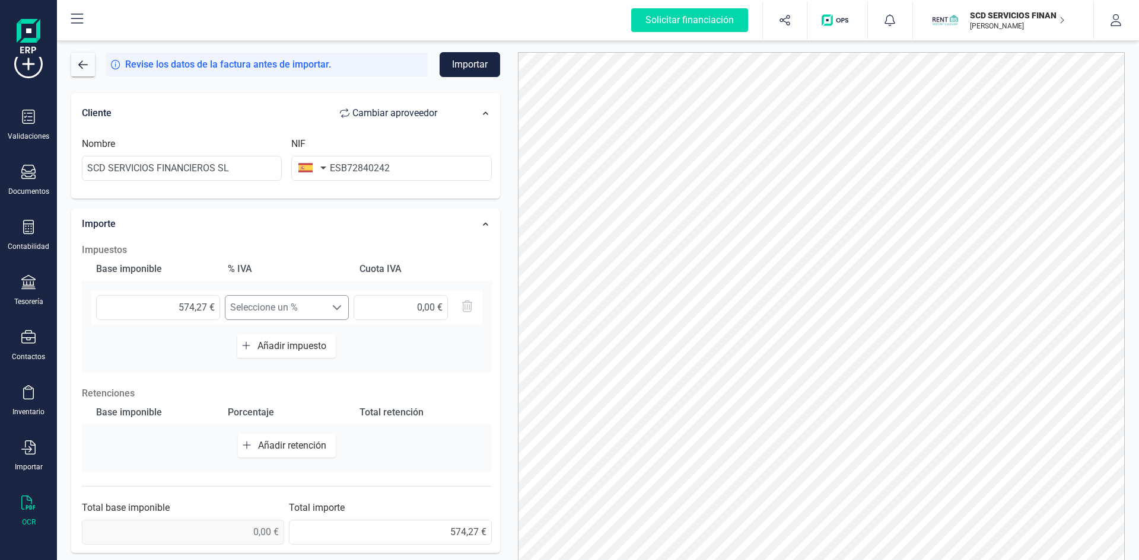
click at [300, 307] on span "Seleccione un %" at bounding box center [275, 308] width 100 height 24
click at [341, 306] on span at bounding box center [336, 307] width 9 height 9
click at [275, 346] on span "Añadir impuesto" at bounding box center [294, 345] width 74 height 11
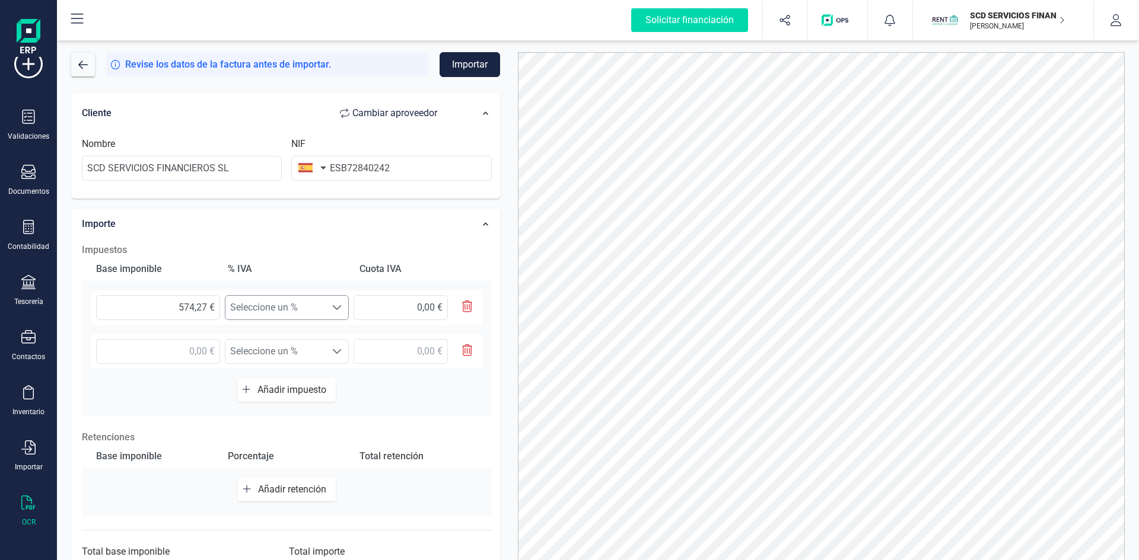
click at [338, 304] on span at bounding box center [336, 307] width 9 height 9
click at [337, 304] on span at bounding box center [336, 307] width 9 height 9
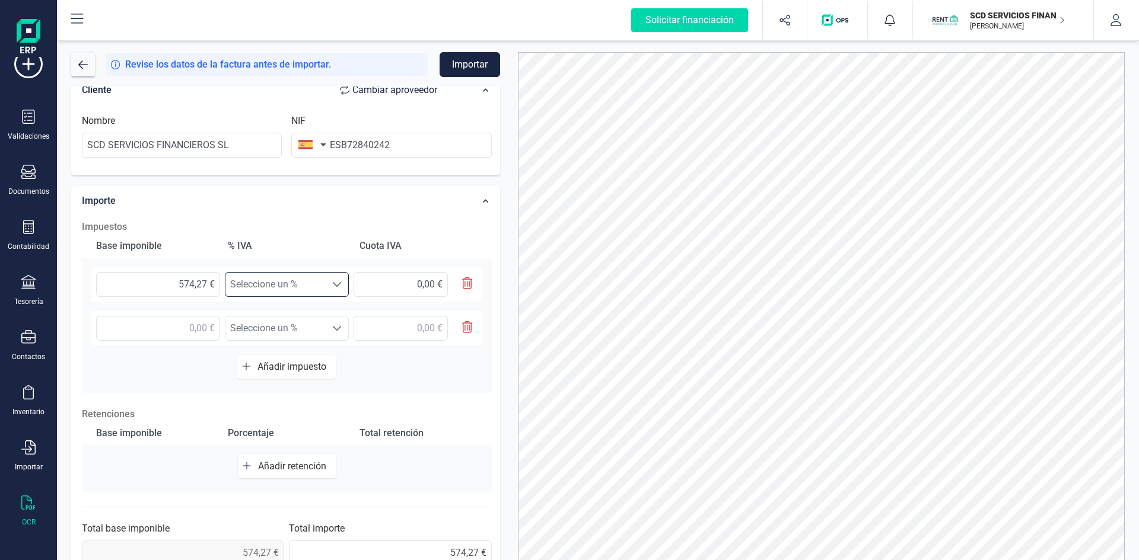
scroll to position [269, 0]
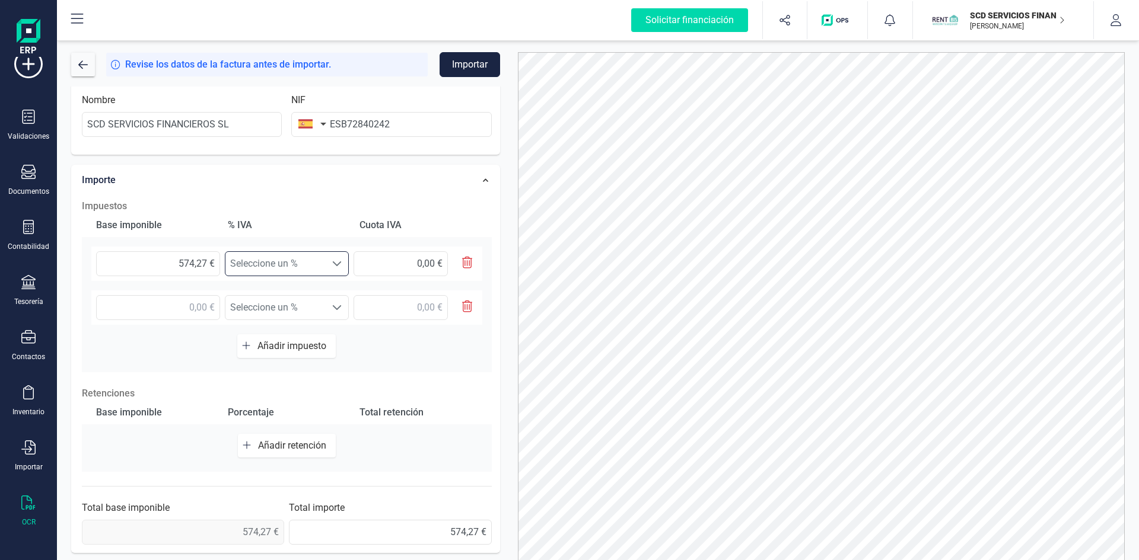
click at [468, 305] on icon "button" at bounding box center [467, 307] width 11 height 12
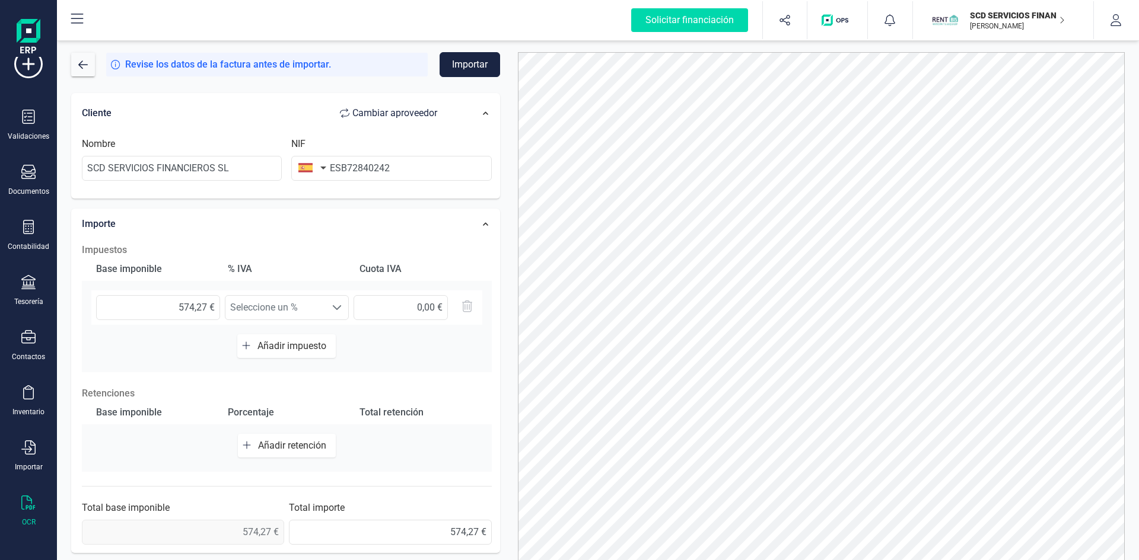
scroll to position [225, 0]
click at [404, 358] on div "Base imponible % [PERSON_NAME] [PERSON_NAME] 574,27 € Seleccione un % Seleccion…" at bounding box center [287, 314] width 410 height 115
click at [391, 305] on input "text" at bounding box center [400, 307] width 94 height 25
click at [337, 305] on span at bounding box center [336, 307] width 9 height 9
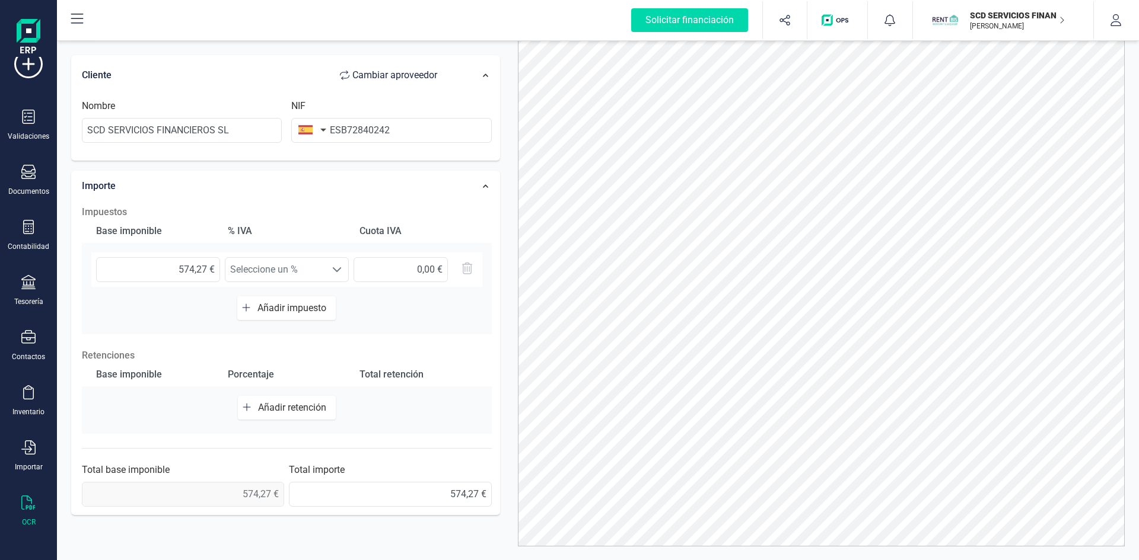
scroll to position [59, 0]
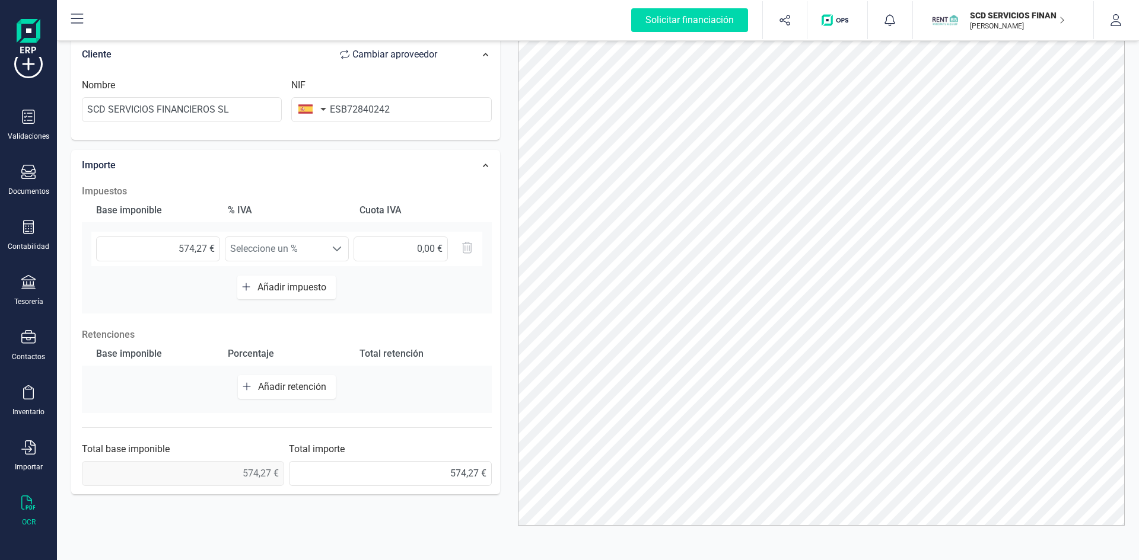
click at [269, 286] on span "Añadir impuesto" at bounding box center [294, 287] width 74 height 11
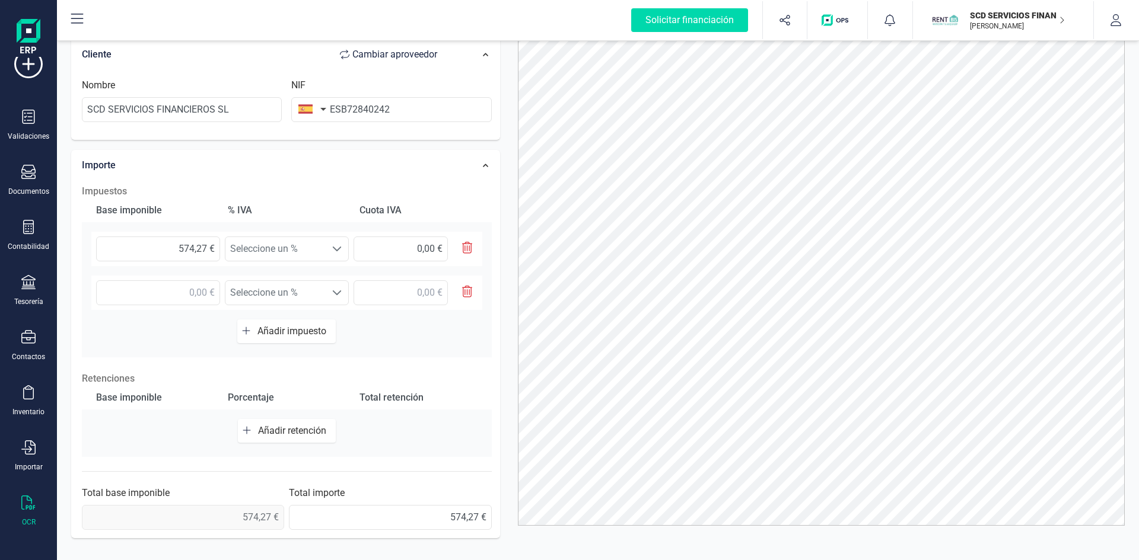
click at [465, 290] on icon "button" at bounding box center [467, 292] width 11 height 12
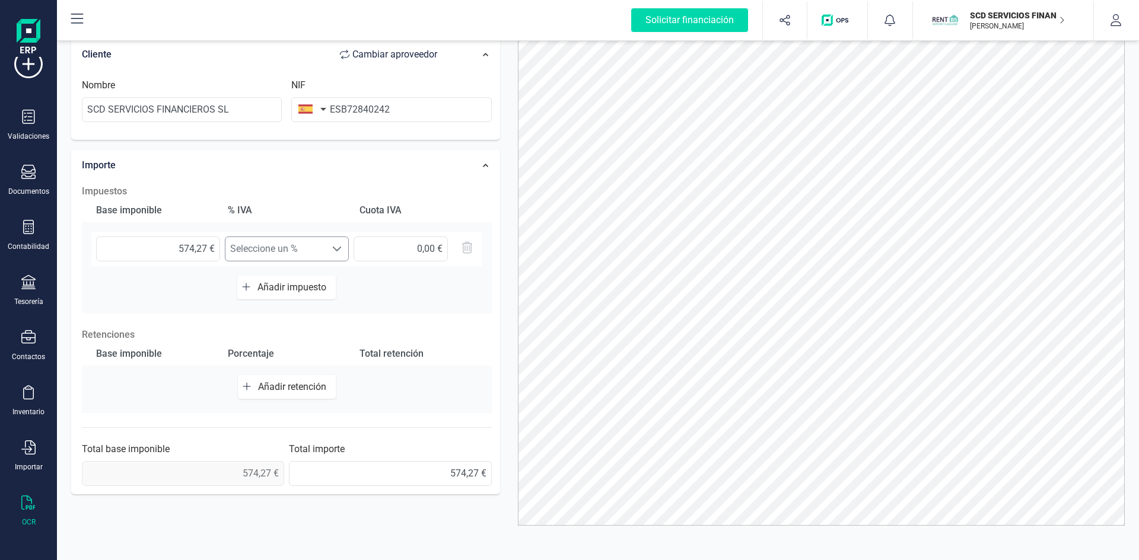
click at [333, 248] on span at bounding box center [336, 248] width 9 height 9
click at [256, 247] on span "Seleccione un %" at bounding box center [275, 249] width 100 height 24
click at [412, 244] on input "text" at bounding box center [400, 249] width 94 height 25
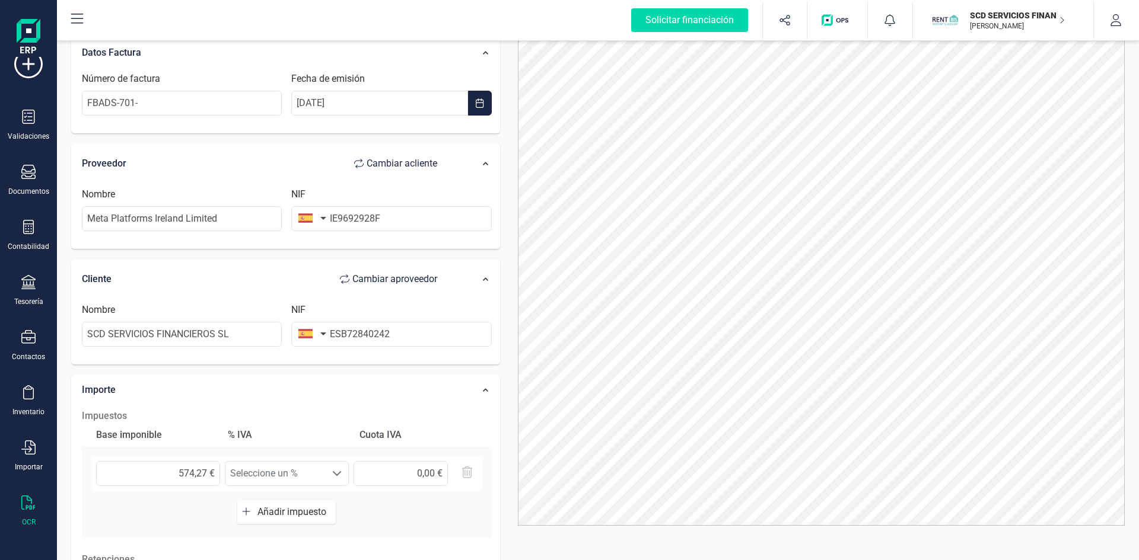
scroll to position [0, 0]
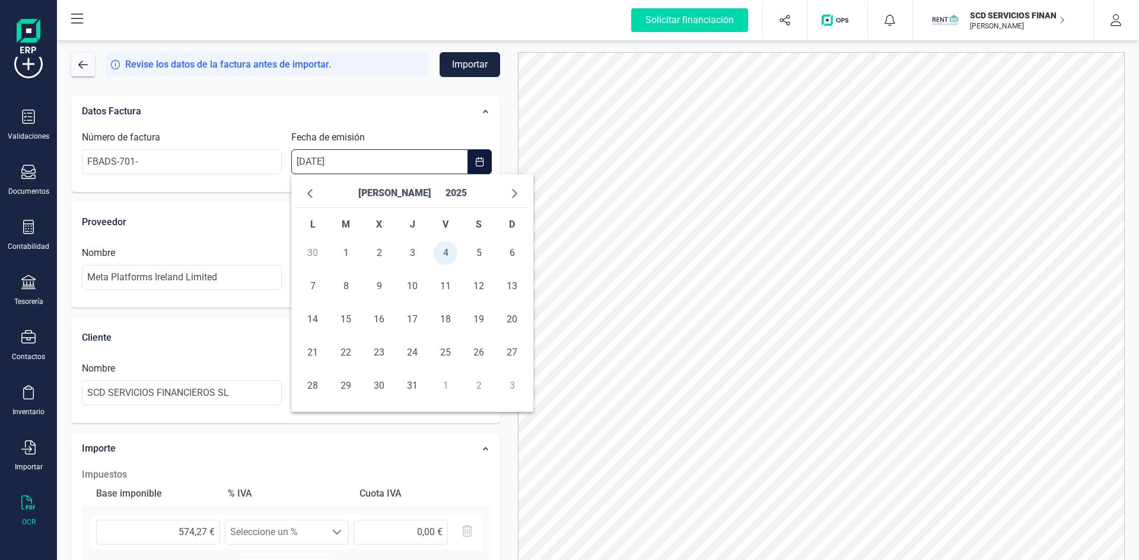
click at [366, 158] on input "[DATE]" at bounding box center [379, 161] width 176 height 25
click at [227, 159] on input "FBADS-701-" at bounding box center [182, 161] width 200 height 25
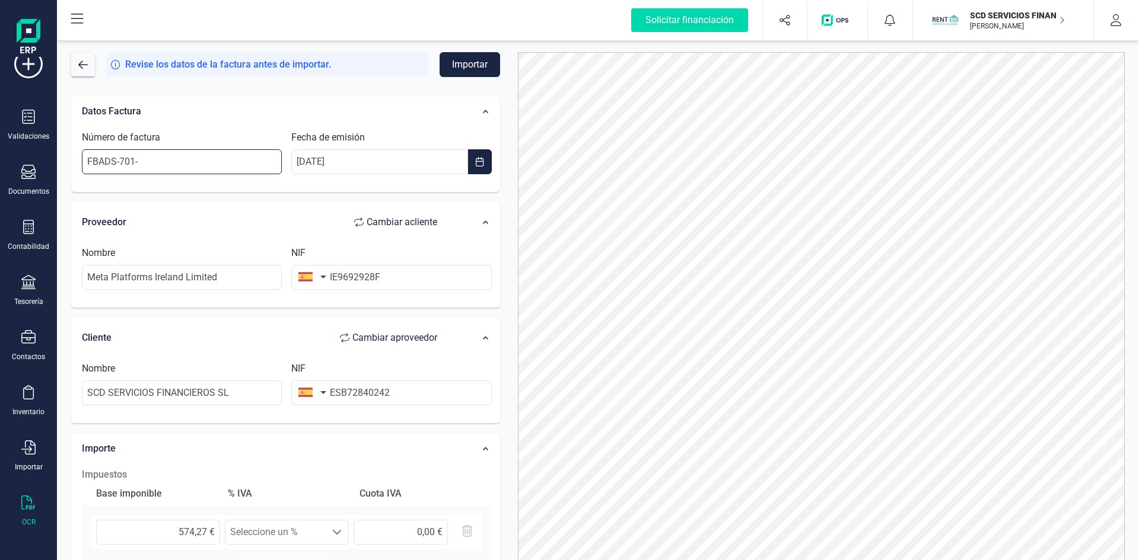
click at [227, 160] on input "FBADS-701-" at bounding box center [182, 161] width 200 height 25
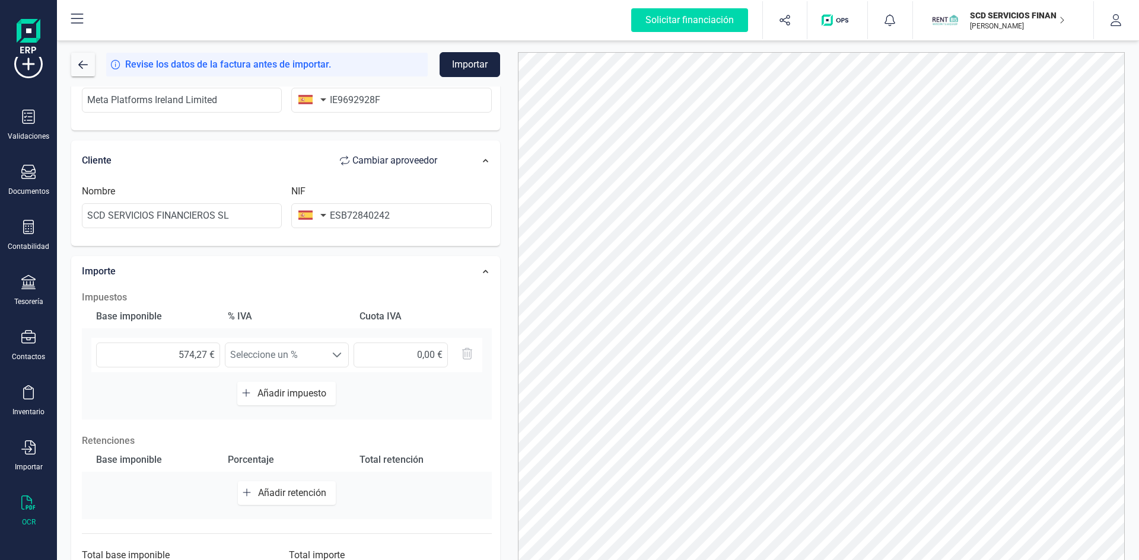
scroll to position [178, 0]
click at [294, 351] on span "Seleccione un %" at bounding box center [275, 355] width 100 height 24
click at [301, 358] on span "Seleccione un %" at bounding box center [275, 355] width 100 height 24
click at [393, 360] on input "text" at bounding box center [400, 354] width 94 height 25
drag, startPoint x: 402, startPoint y: 353, endPoint x: 478, endPoint y: 356, distance: 76.0
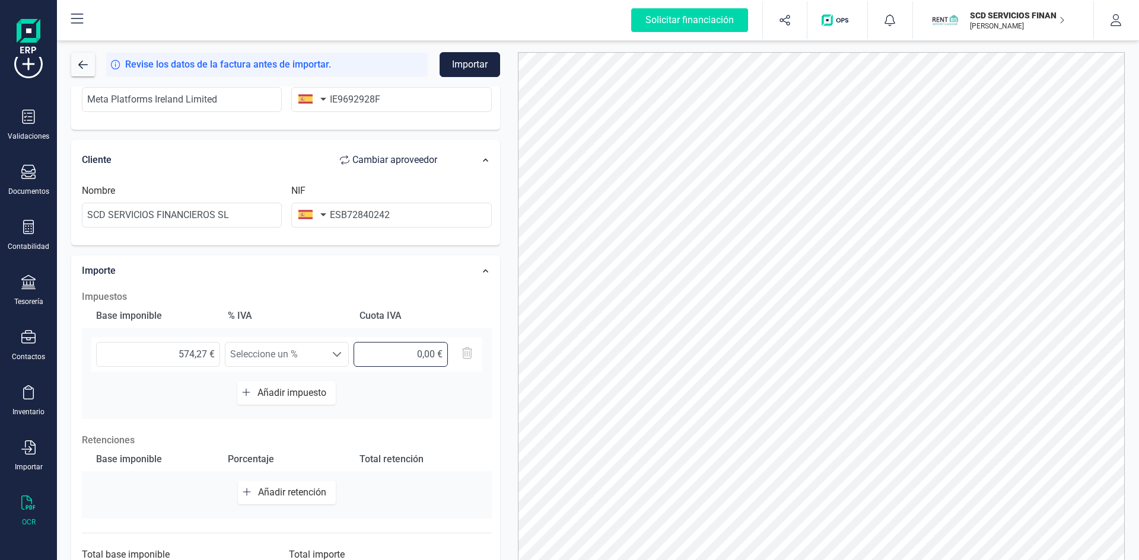
click at [478, 356] on div "574,27 € Seleccione un % Seleccione un %" at bounding box center [286, 354] width 391 height 34
click at [415, 356] on input "text" at bounding box center [400, 354] width 94 height 25
drag, startPoint x: 416, startPoint y: 355, endPoint x: 487, endPoint y: 353, distance: 70.6
click at [487, 353] on div "574,27 € Seleccione un % Seleccione un %" at bounding box center [287, 359] width 410 height 44
type input "120,59 €"
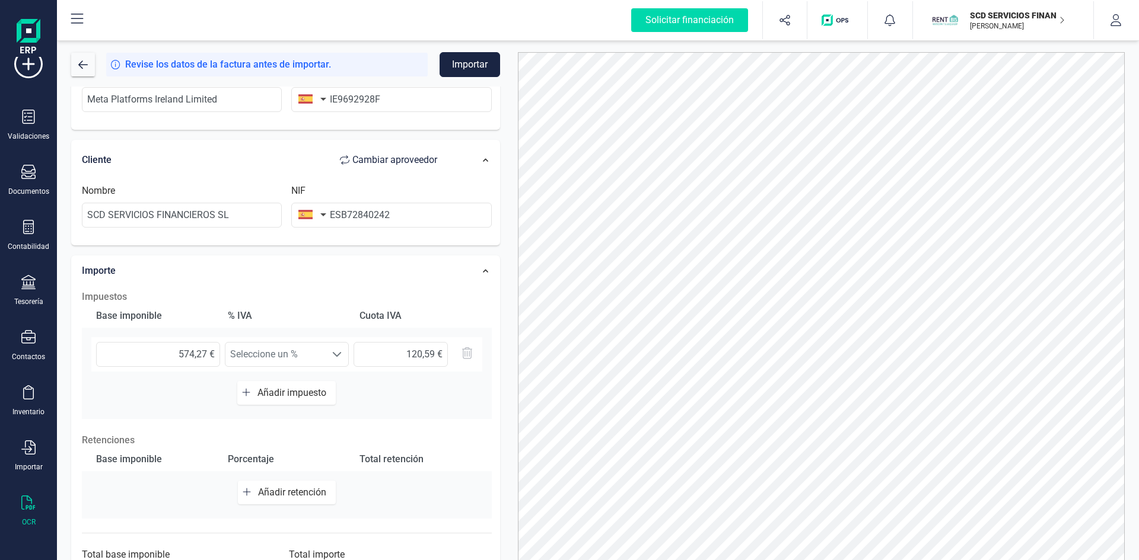
click at [377, 387] on div "Base imponible % [PERSON_NAME] [PERSON_NAME] 574,27 € Seleccione un % Seleccion…" at bounding box center [287, 361] width 410 height 115
click at [434, 404] on div "Base imponible % [PERSON_NAME] [PERSON_NAME] 574,27 € Seleccione un % Seleccion…" at bounding box center [287, 361] width 410 height 115
click at [340, 353] on span at bounding box center [336, 354] width 9 height 9
click at [330, 352] on div at bounding box center [337, 355] width 23 height 24
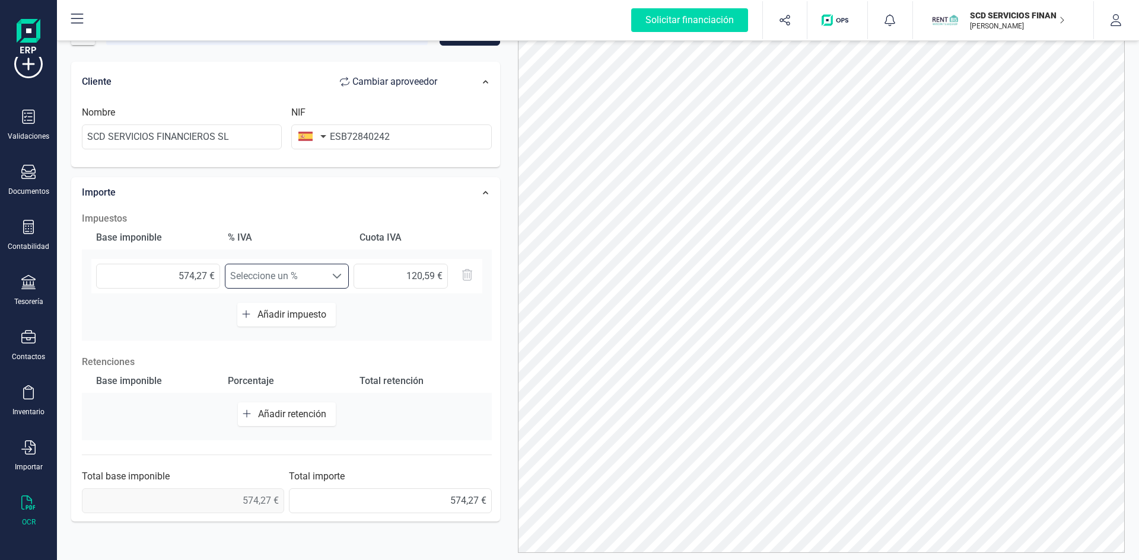
scroll to position [59, 0]
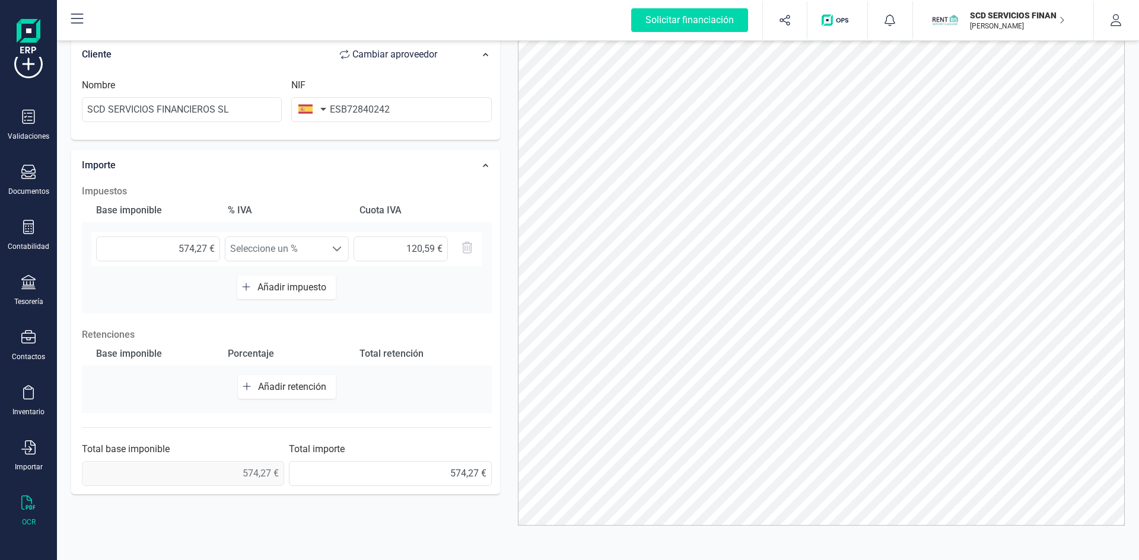
click at [384, 380] on div "Base imponible Porcentaje Total retención Añadir retención" at bounding box center [287, 377] width 410 height 71
click at [137, 244] on input "574,27 €" at bounding box center [158, 249] width 124 height 25
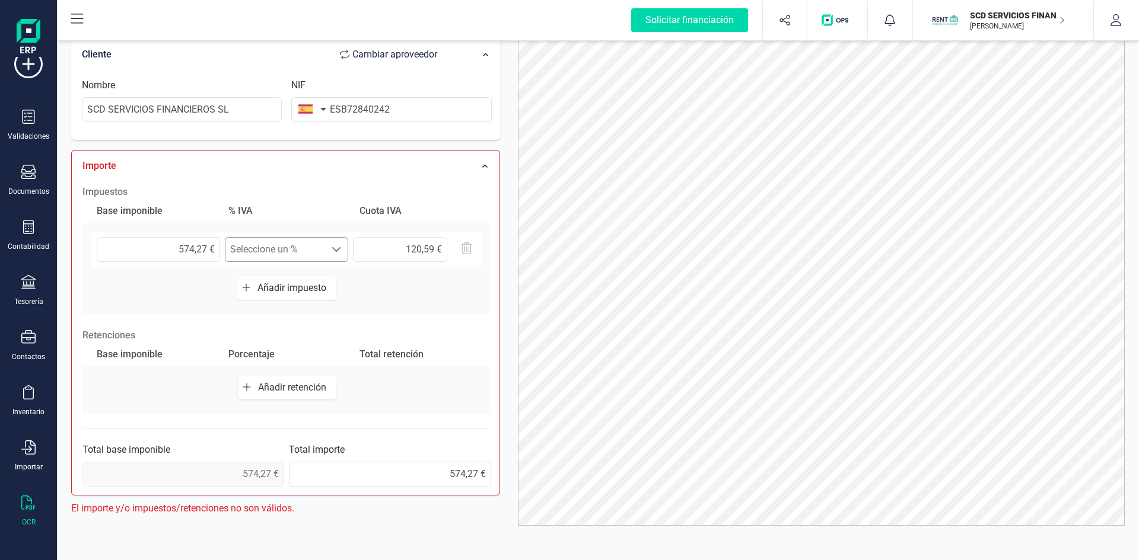
click at [337, 246] on span at bounding box center [335, 249] width 9 height 9
click at [336, 246] on span at bounding box center [335, 249] width 9 height 9
click at [398, 250] on input "120,59 €" at bounding box center [400, 249] width 94 height 25
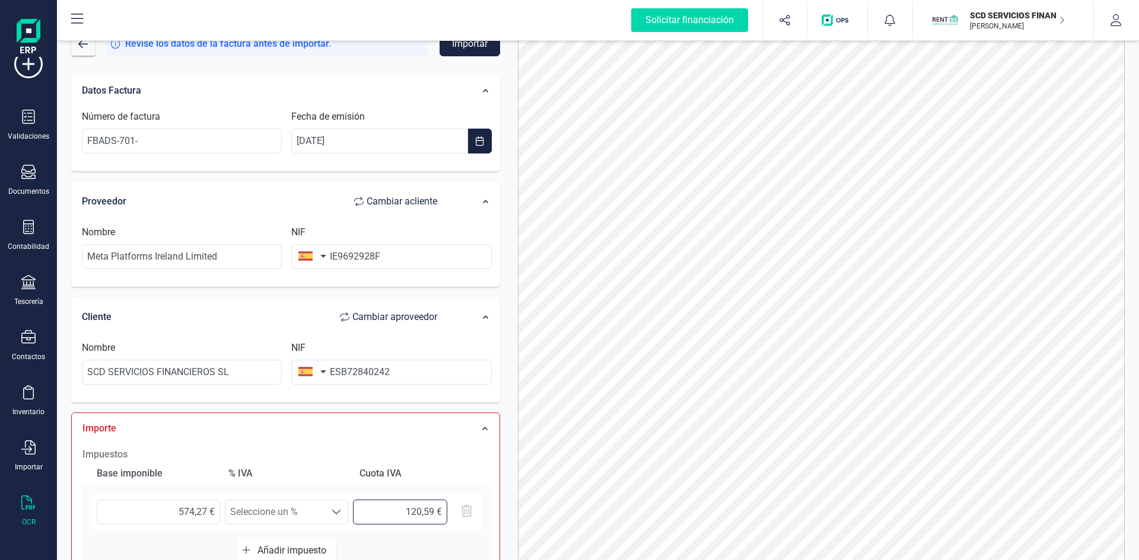
scroll to position [0, 0]
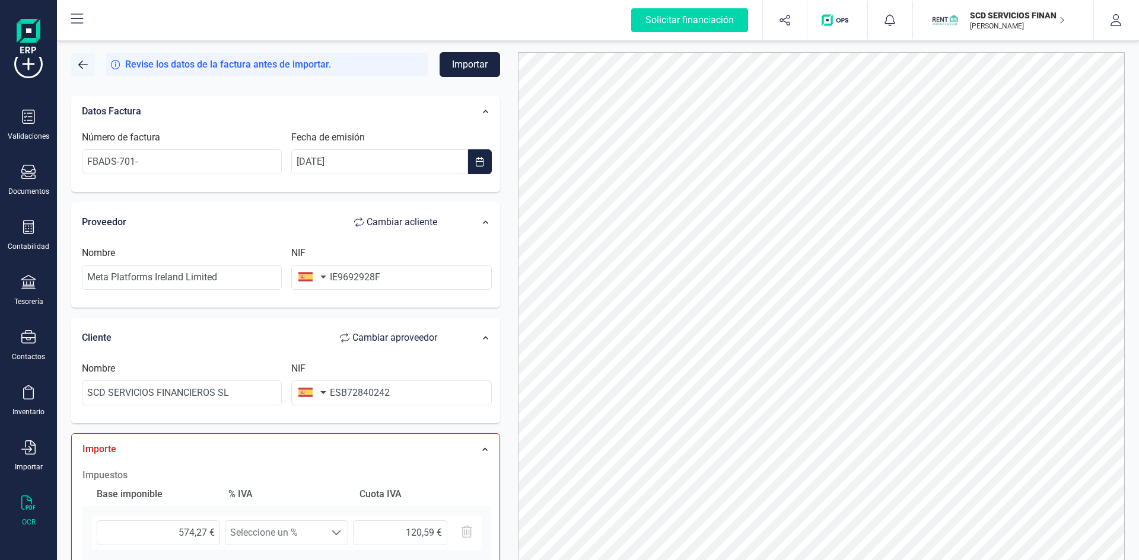
click at [83, 68] on span "button" at bounding box center [82, 64] width 9 height 9
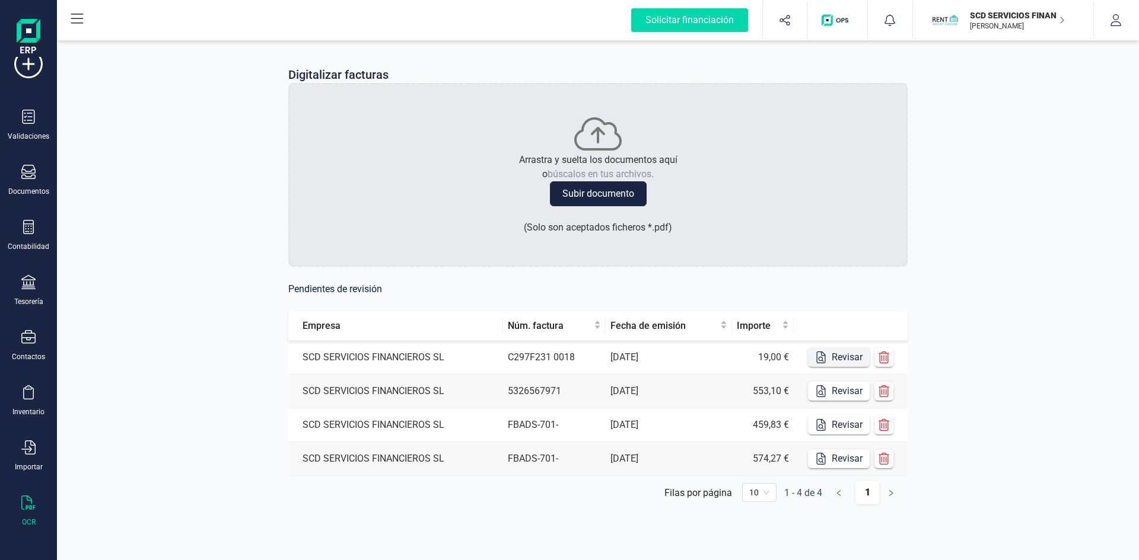
click at [847, 358] on button "Revisar" at bounding box center [839, 357] width 62 height 19
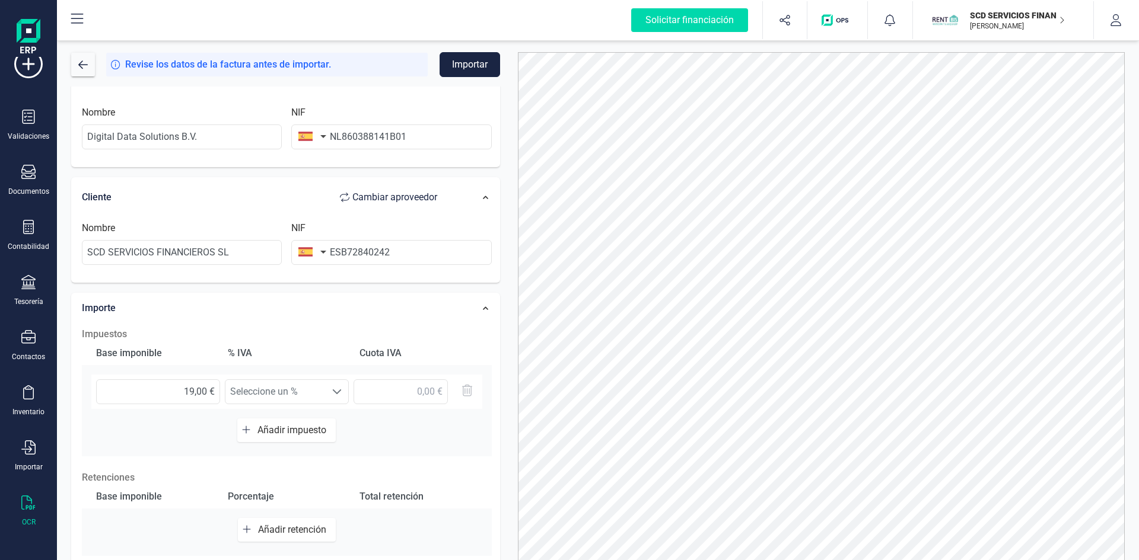
scroll to position [178, 0]
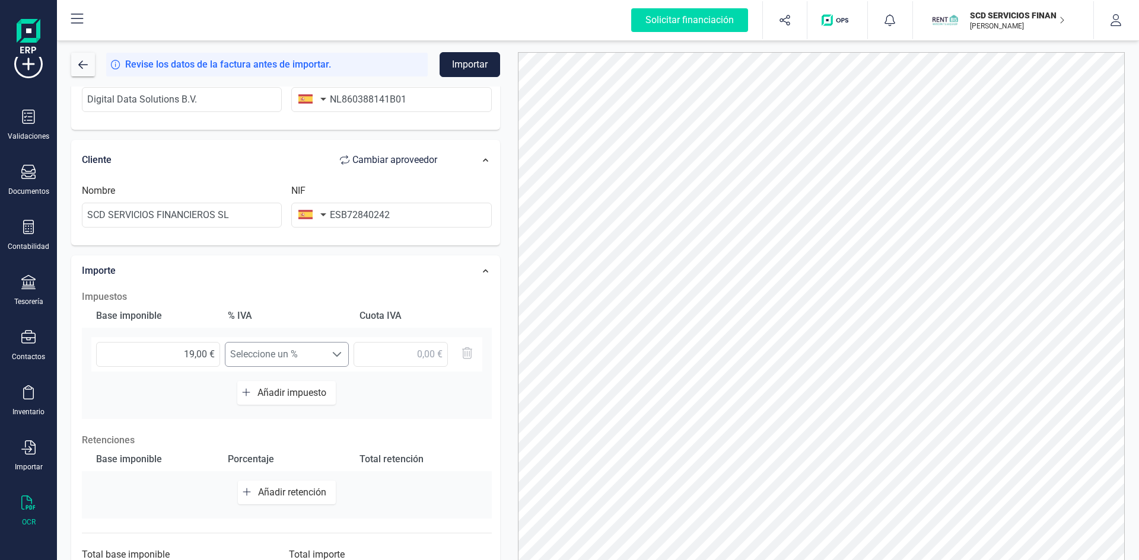
click at [312, 356] on span "Seleccione un %" at bounding box center [275, 355] width 100 height 24
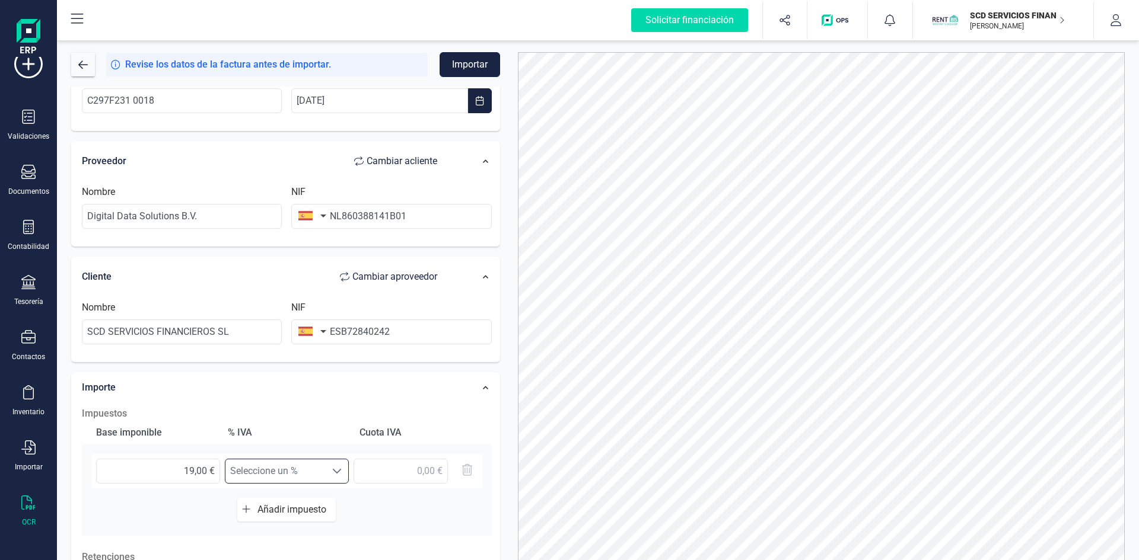
scroll to position [47, 0]
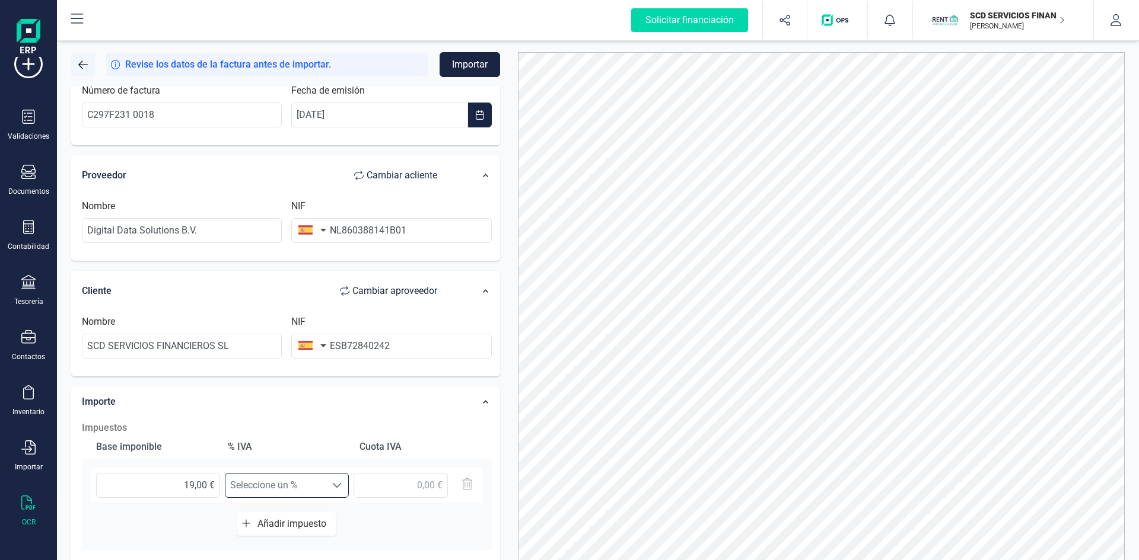
click at [82, 65] on span "button" at bounding box center [82, 64] width 9 height 9
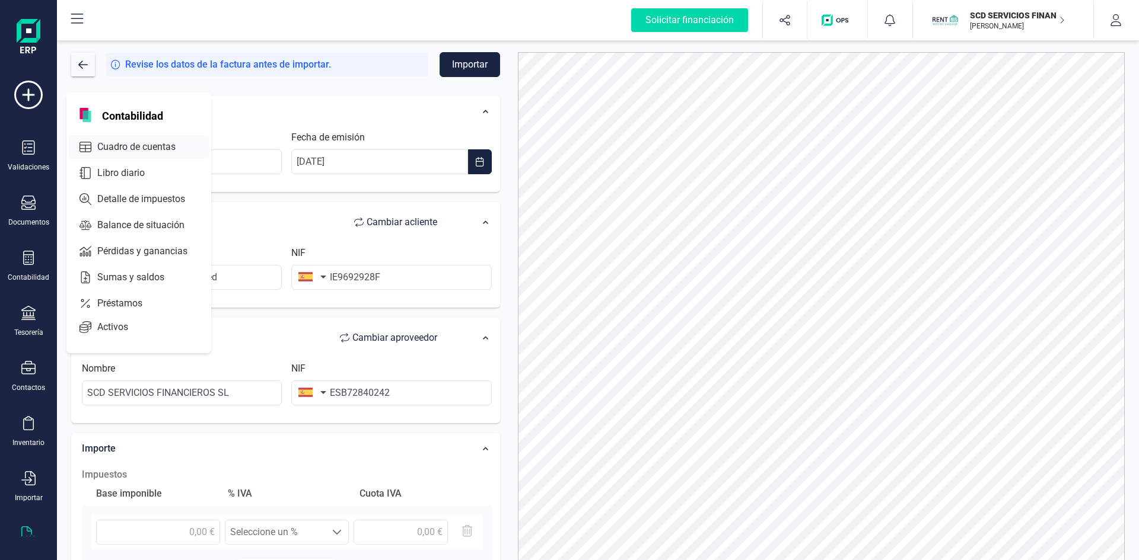
click at [138, 144] on span "Cuadro de cuentas" at bounding box center [145, 147] width 104 height 14
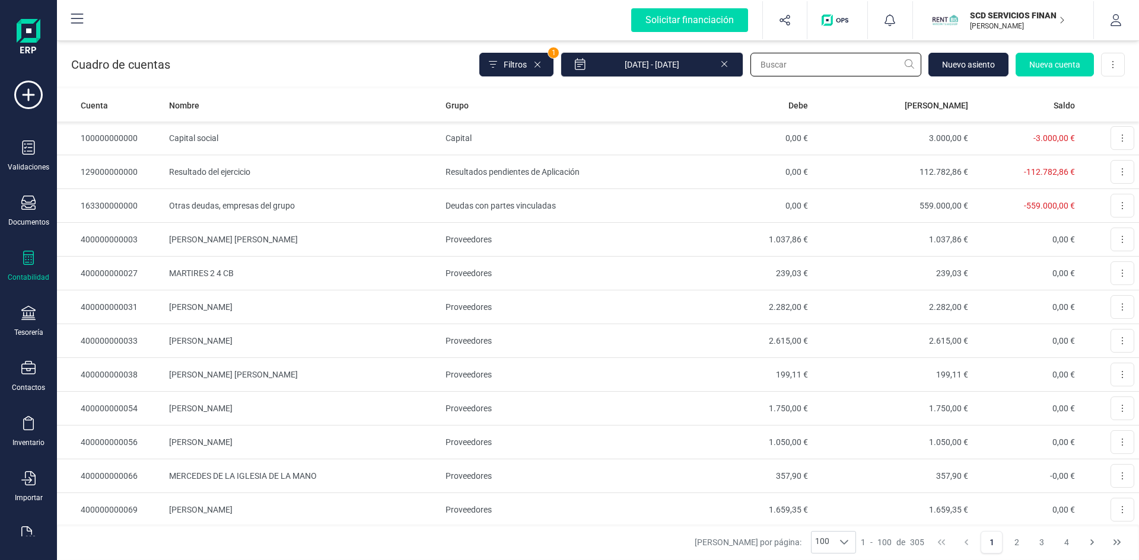
click at [802, 66] on input "text" at bounding box center [835, 65] width 171 height 24
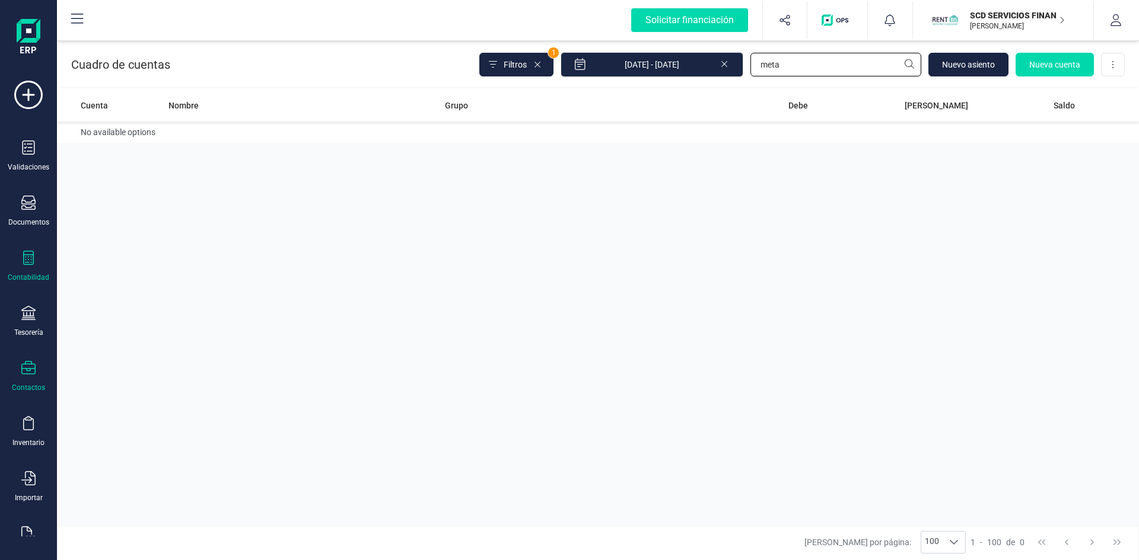
type input "meta"
click at [27, 374] on icon at bounding box center [28, 368] width 14 height 14
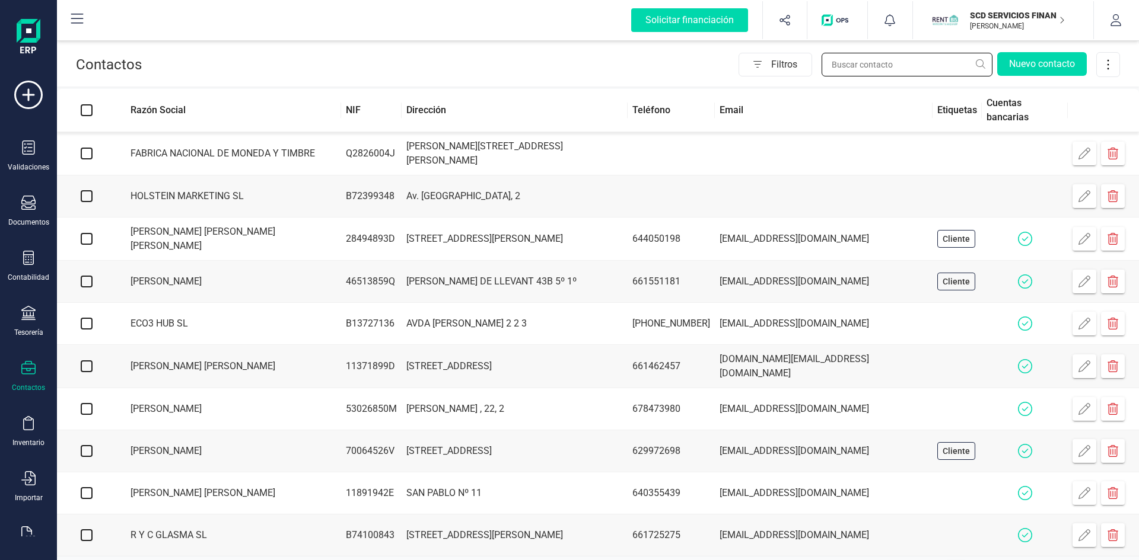
click at [841, 66] on input "text" at bounding box center [906, 65] width 171 height 24
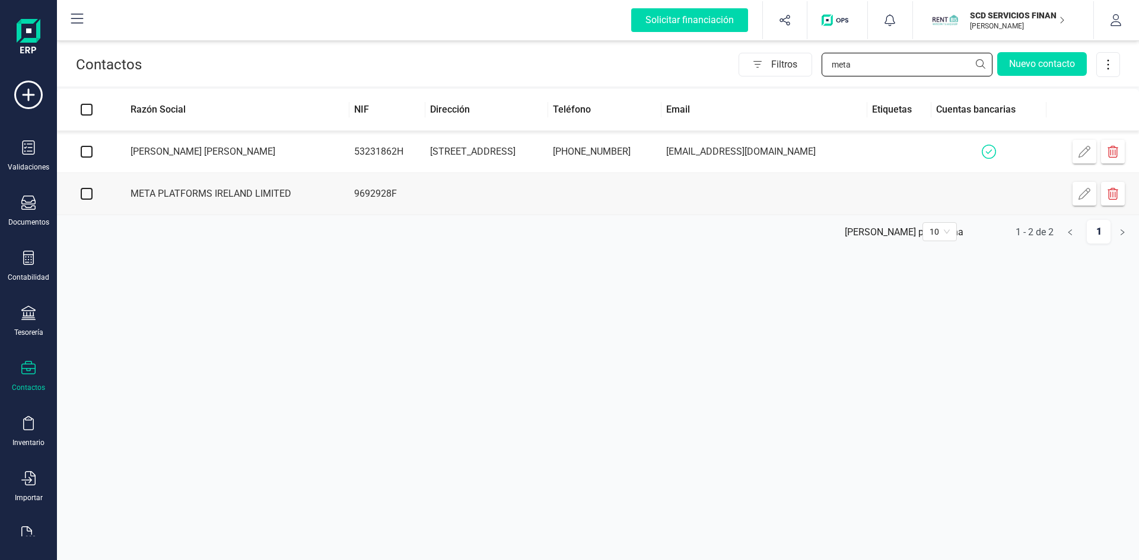
type input "meta"
click at [256, 194] on td "META PLATFORMS IRELAND LIMITED" at bounding box center [232, 194] width 233 height 42
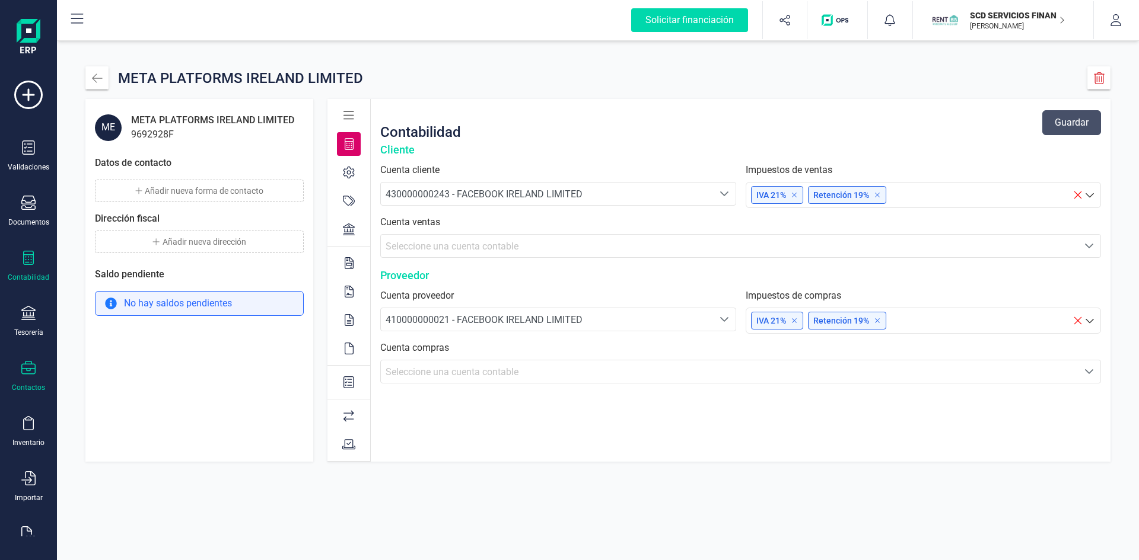
click at [28, 263] on icon at bounding box center [28, 258] width 11 height 14
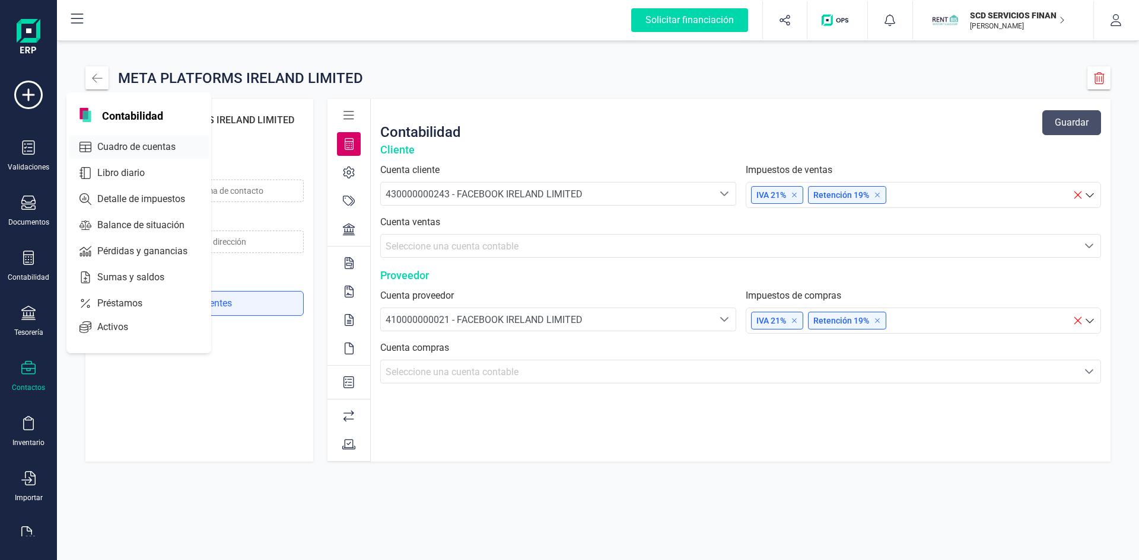
click at [111, 142] on span "Cuadro de cuentas" at bounding box center [145, 147] width 104 height 14
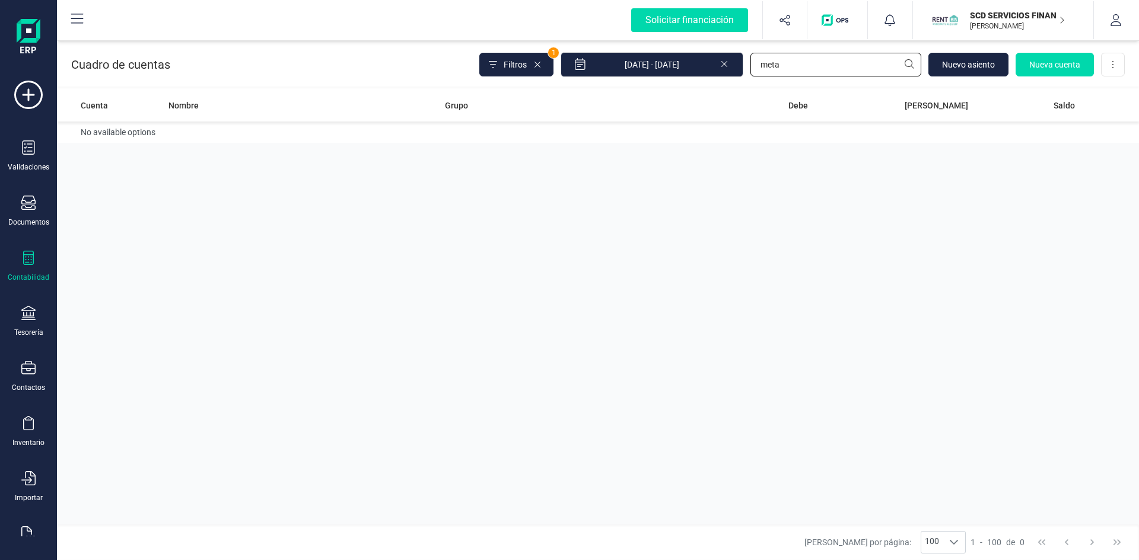
drag, startPoint x: 809, startPoint y: 66, endPoint x: 693, endPoint y: 82, distance: 117.9
click at [705, 75] on div "Filtros 1 01/01/2025 - 25/08/2025 meta Nuevo asiento Nueva cuenta Descargar Exc…" at bounding box center [801, 64] width 645 height 25
type input "face"
click at [238, 135] on td "FACEBOOK IRELAND LIMITED" at bounding box center [302, 139] width 276 height 34
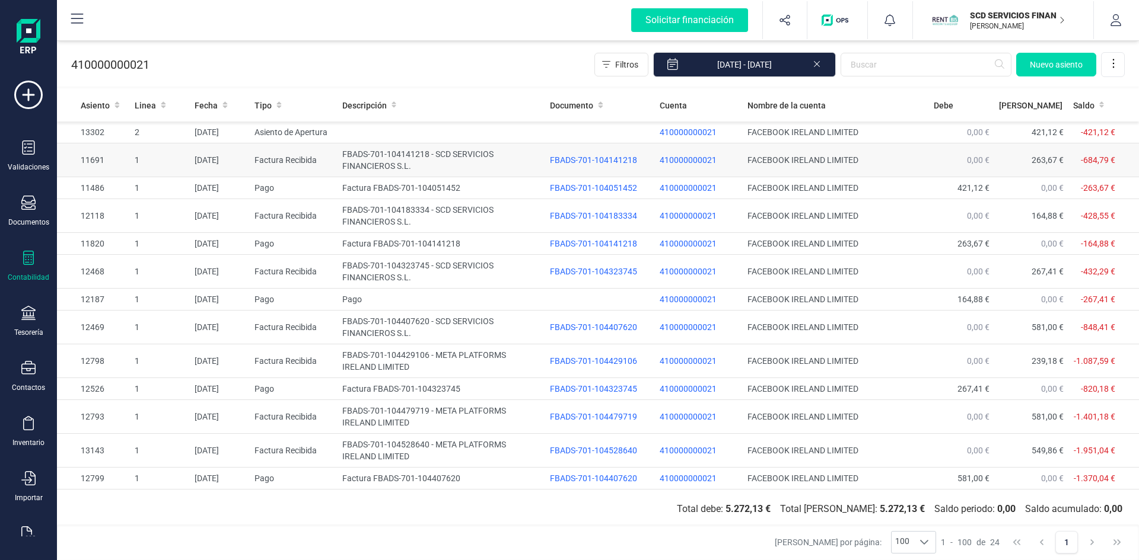
click at [304, 158] on td "Factura Recibida" at bounding box center [294, 161] width 88 height 34
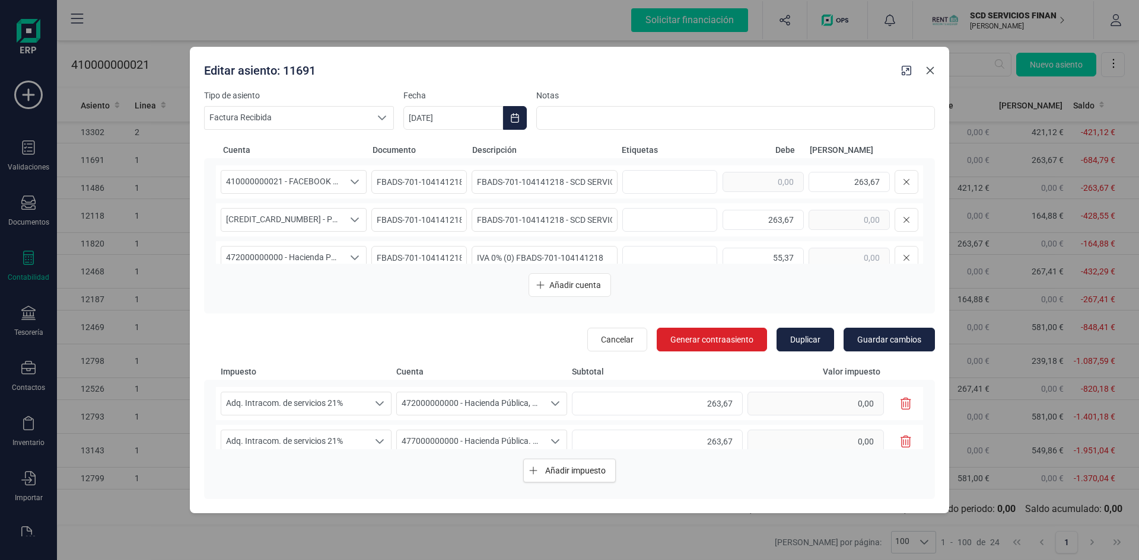
click at [929, 68] on icon "button" at bounding box center [929, 70] width 9 height 9
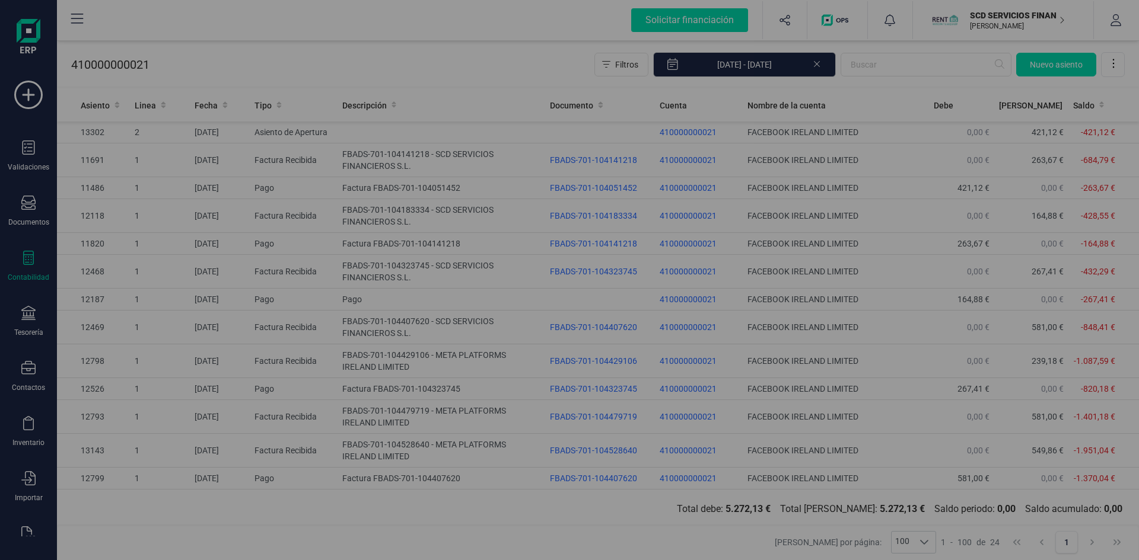
type input "25/08/2025"
